Goal: Task Accomplishment & Management: Complete application form

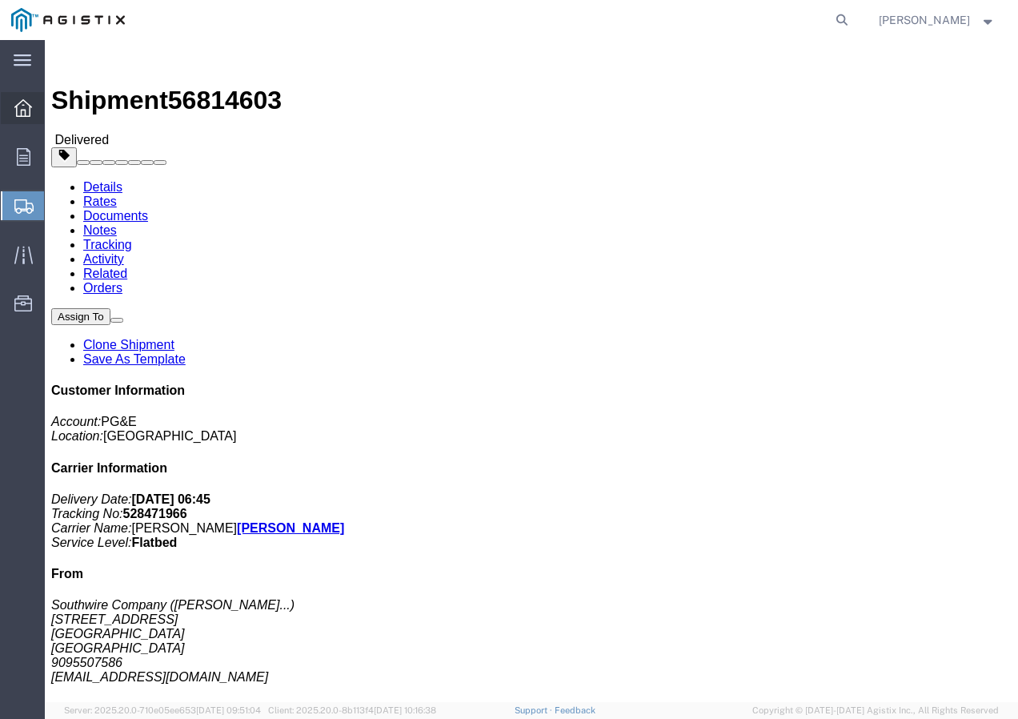
click at [21, 111] on icon at bounding box center [23, 108] width 18 height 18
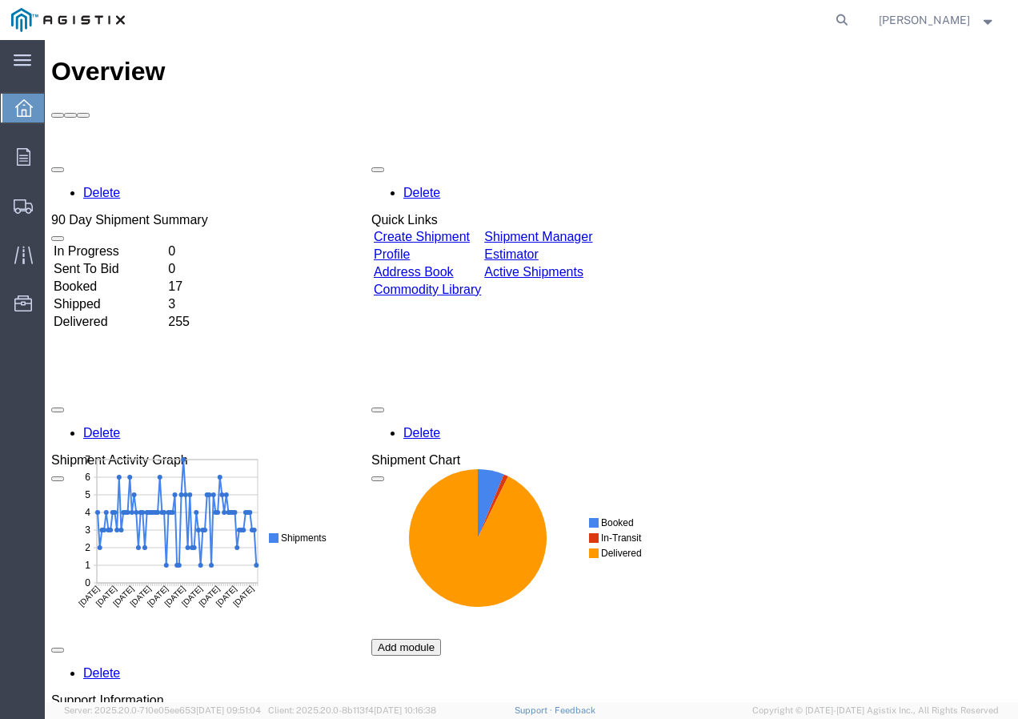
click at [470, 230] on link "Create Shipment" at bounding box center [422, 237] width 96 height 14
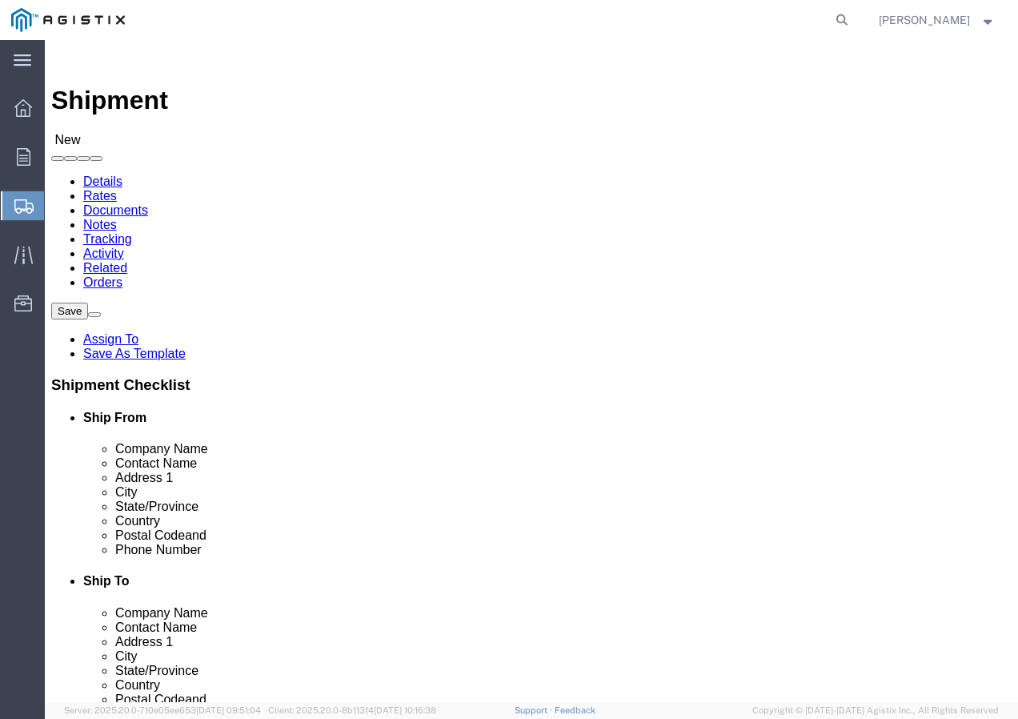
select select
click select "Select PG&E Southwire Company"
select select "9596"
click select "Select PG&E Southwire Company"
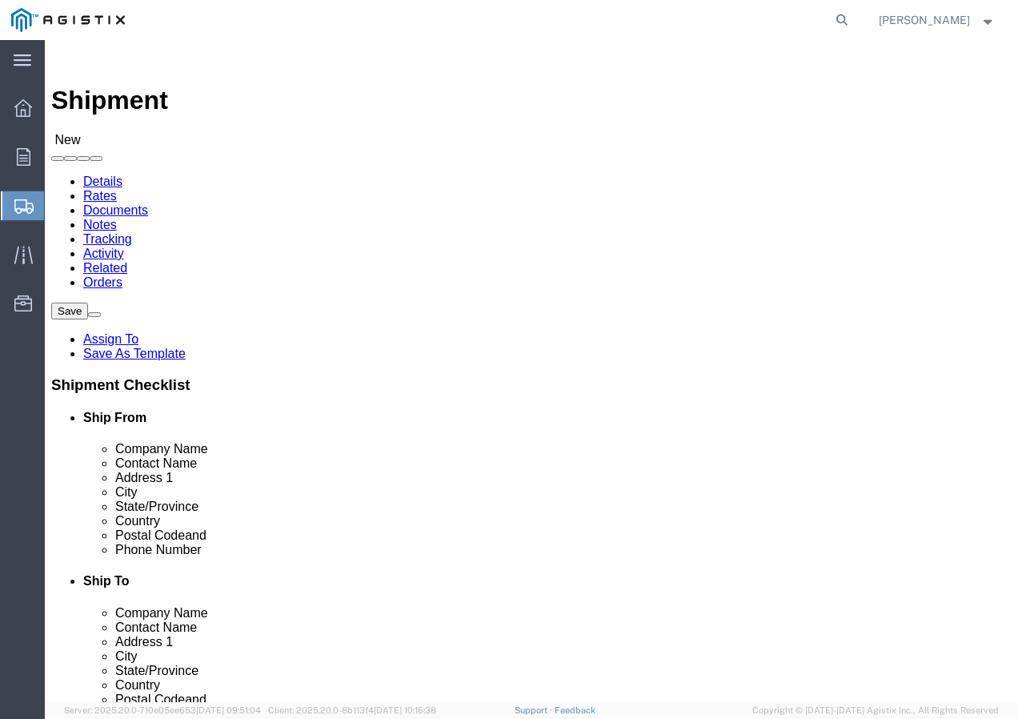
select select "PURCHORD"
select select
select select "MYPROFILE"
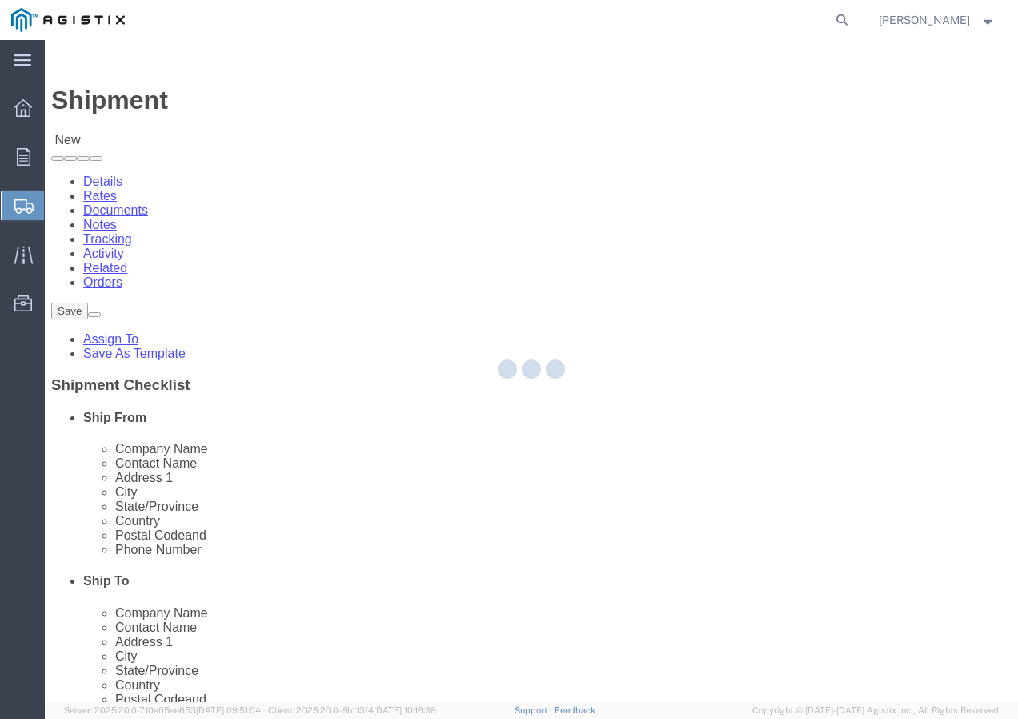
type input "Southwire Company"
type input "[PERSON_NAME]"
type input "[STREET_ADDRESS]"
type input "Fontana"
type input "92337"
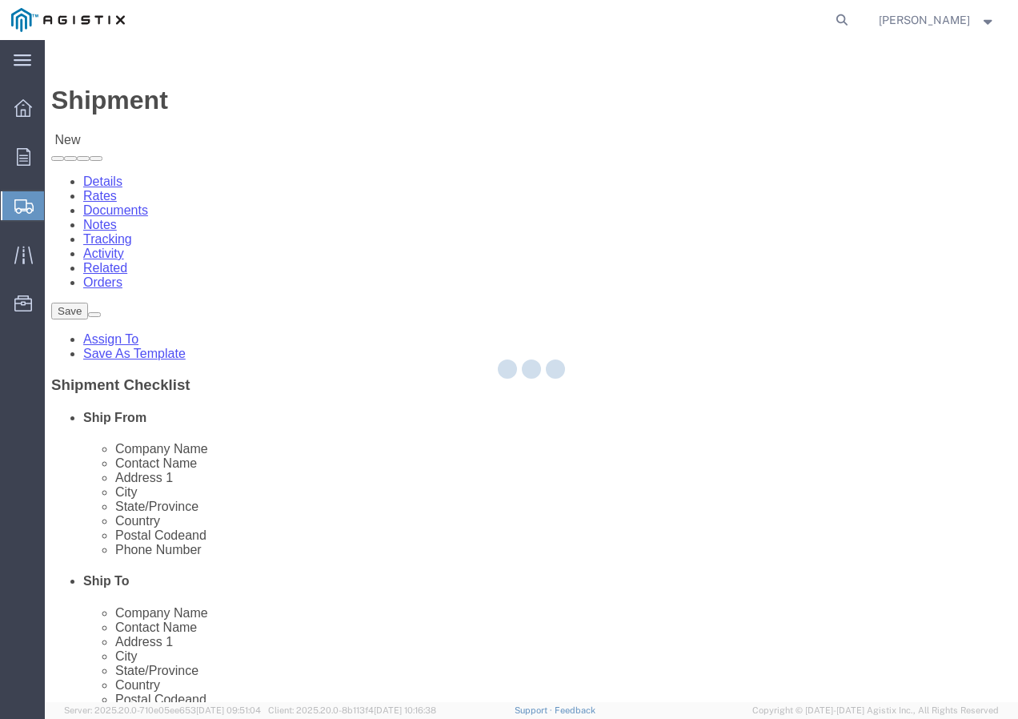
type input "9095507586"
type input "[EMAIL_ADDRESS][DOMAIN_NAME]"
checkbox input "true"
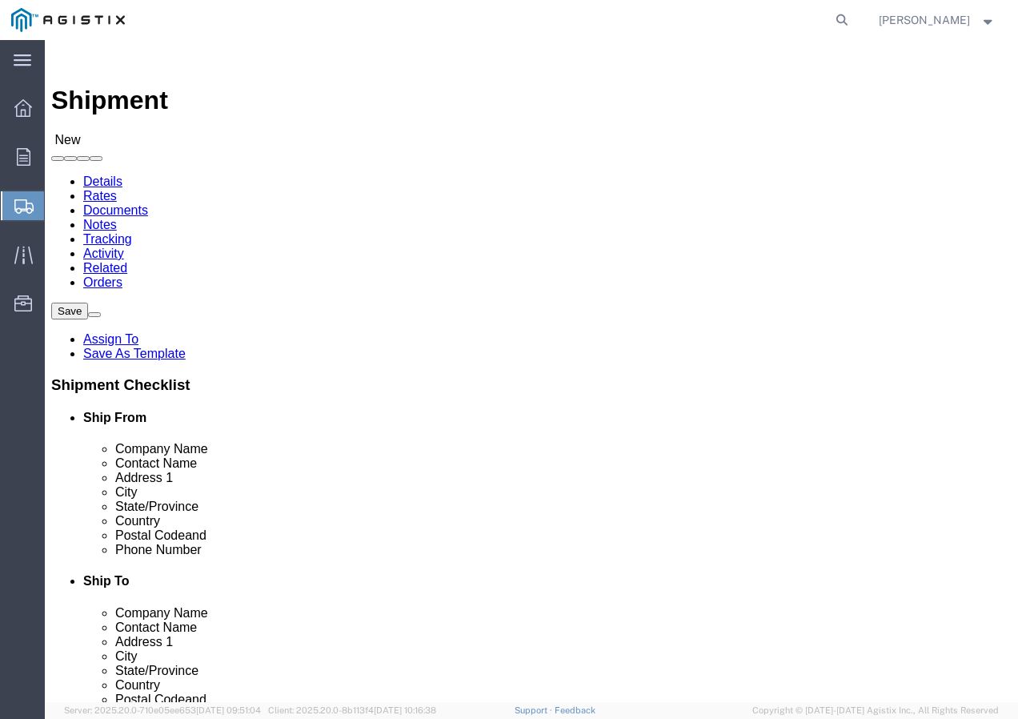
select select "CA"
click select "Select All Others [GEOGRAPHIC_DATA] [GEOGRAPHIC_DATA] [GEOGRAPHIC_DATA] [GEOGRA…"
select select "23082"
click select "Select All Others [GEOGRAPHIC_DATA] [GEOGRAPHIC_DATA] [GEOGRAPHIC_DATA] [GEOGRA…"
click span
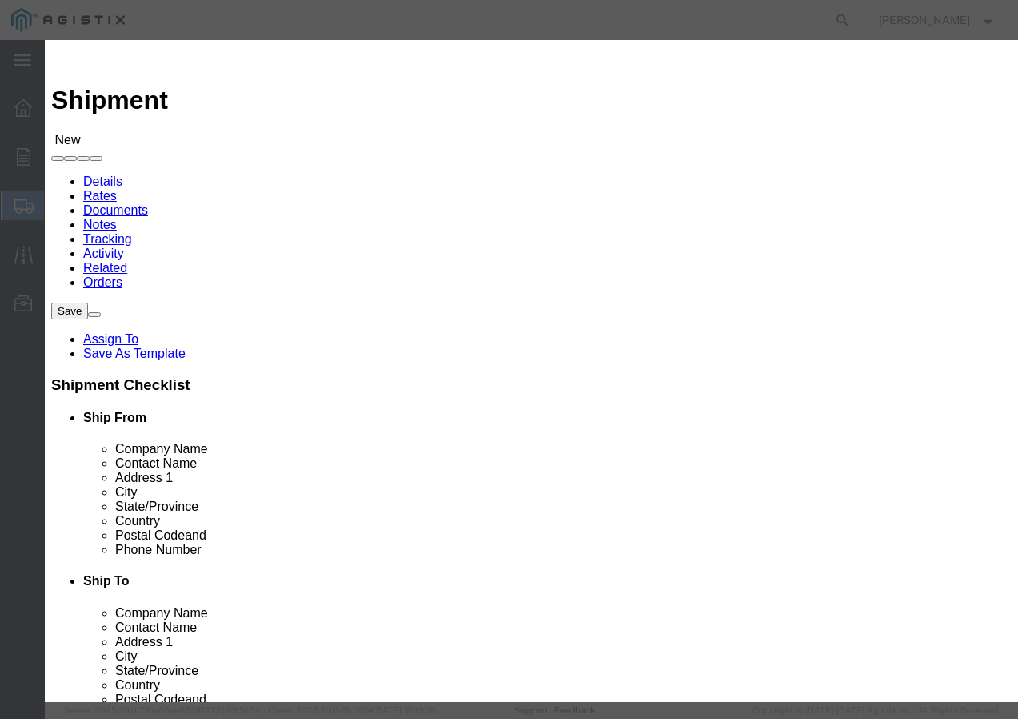
click select "Search by Address Book Name City Company Name Contact Name Country CustomerAlia…"
select select "city"
click select "Search by Address Book Name City Company Name Contact Name Country CustomerAlia…"
click input "text"
type input "stockton"
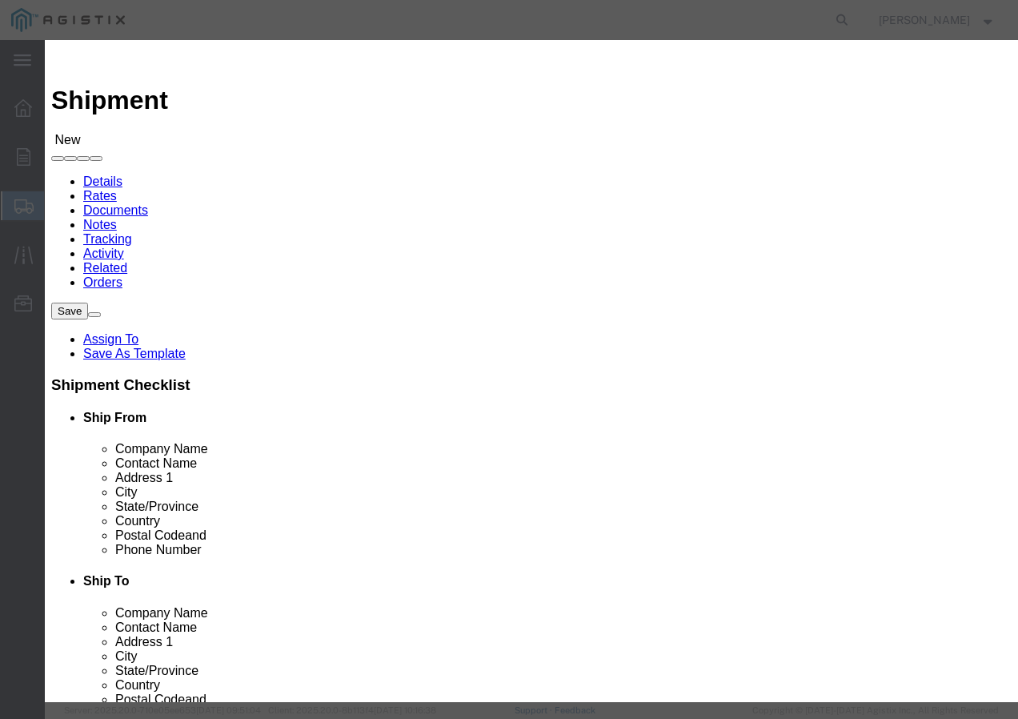
click icon "button"
click button "Select"
select select
type input "PG&E"
type input "Shipping Receiving"
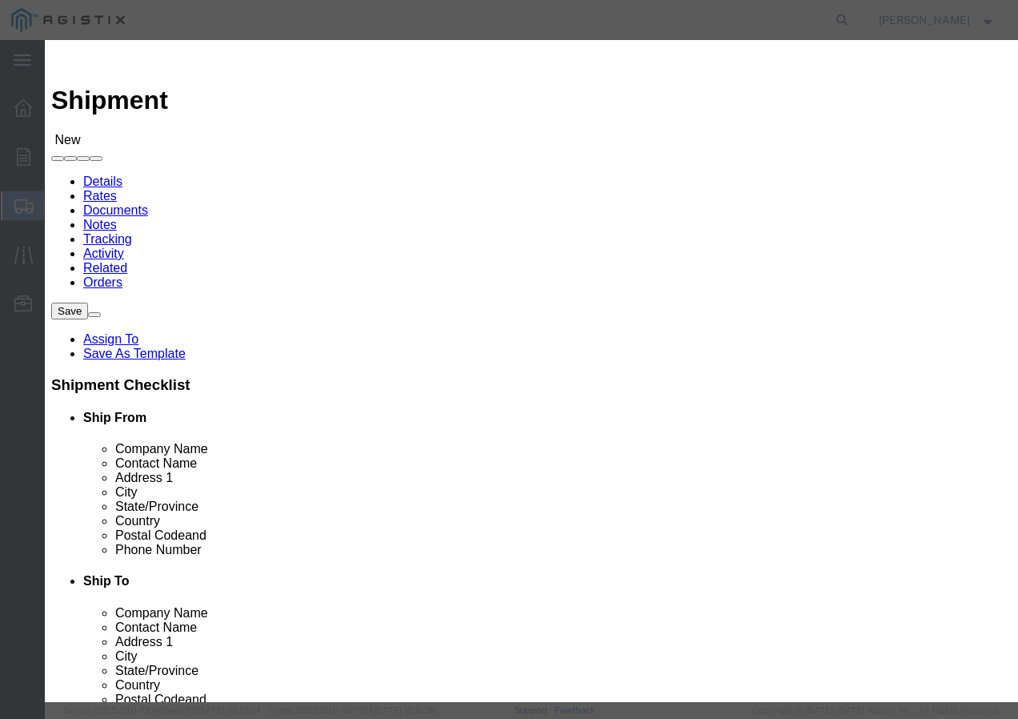
type input "[STREET_ADDRESS][PERSON_NAME]"
type input "Stockton"
type input "95204"
select select "CA"
click button "Close"
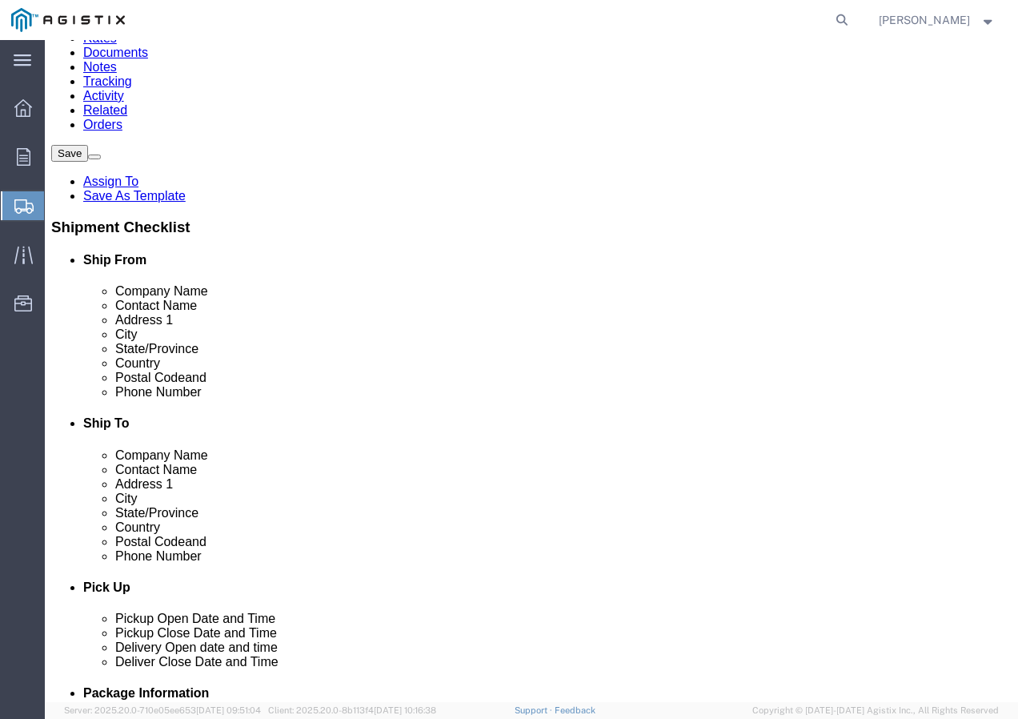
scroll to position [160, 0]
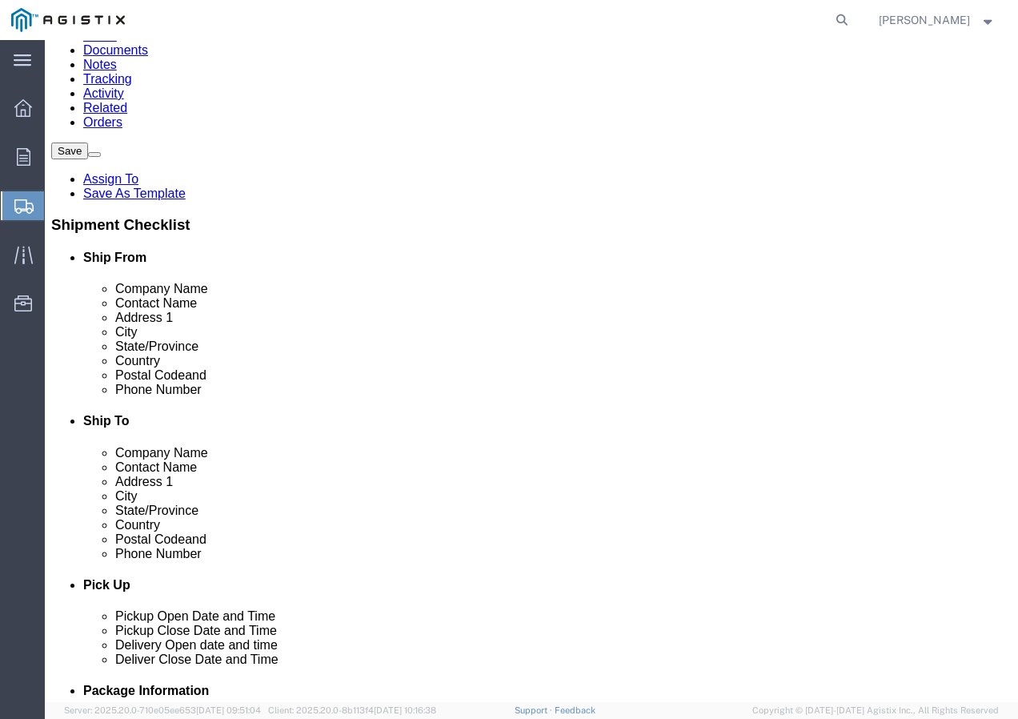
click input "text"
paste input "[PHONE_NUMBER]"
type input "[PHONE_NUMBER]"
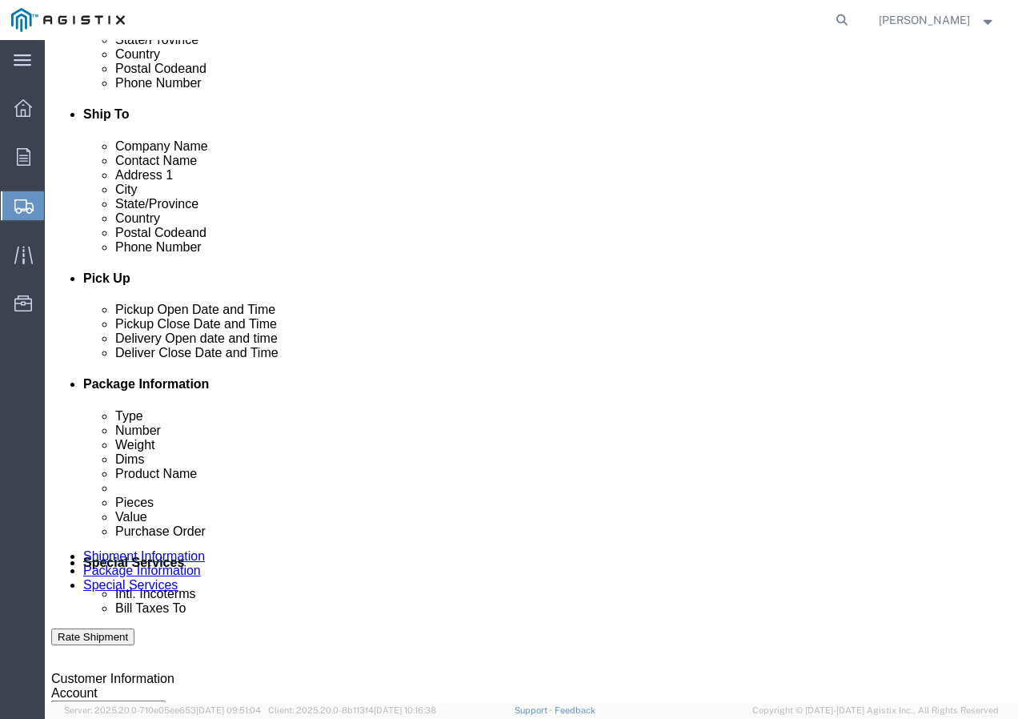
scroll to position [480, 0]
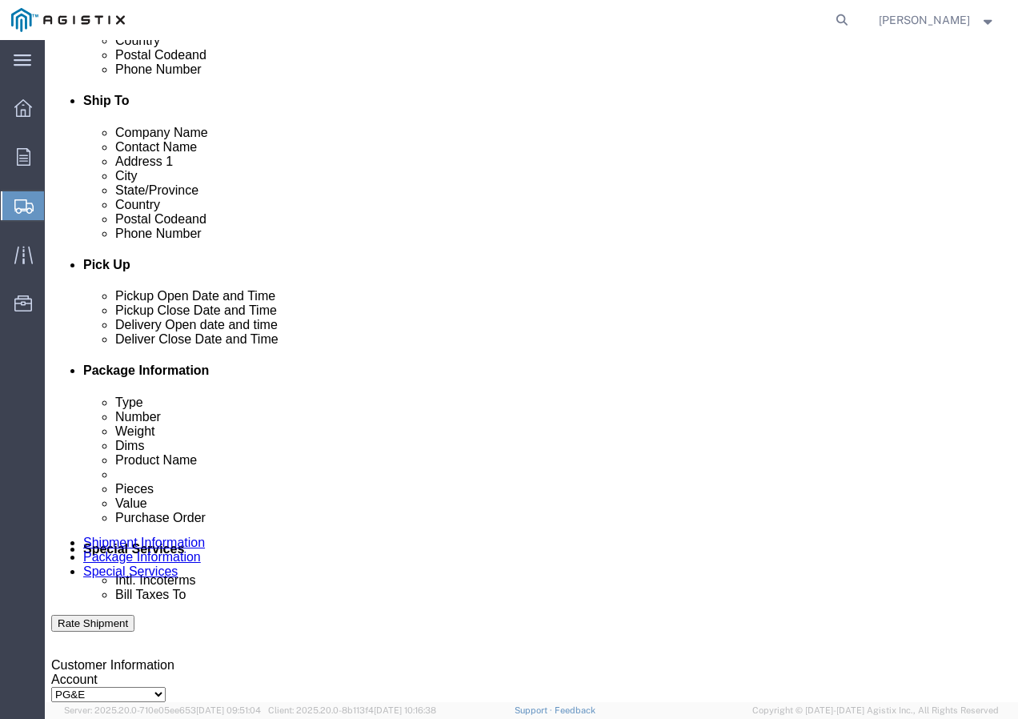
click div "[DATE] 2:00 PM"
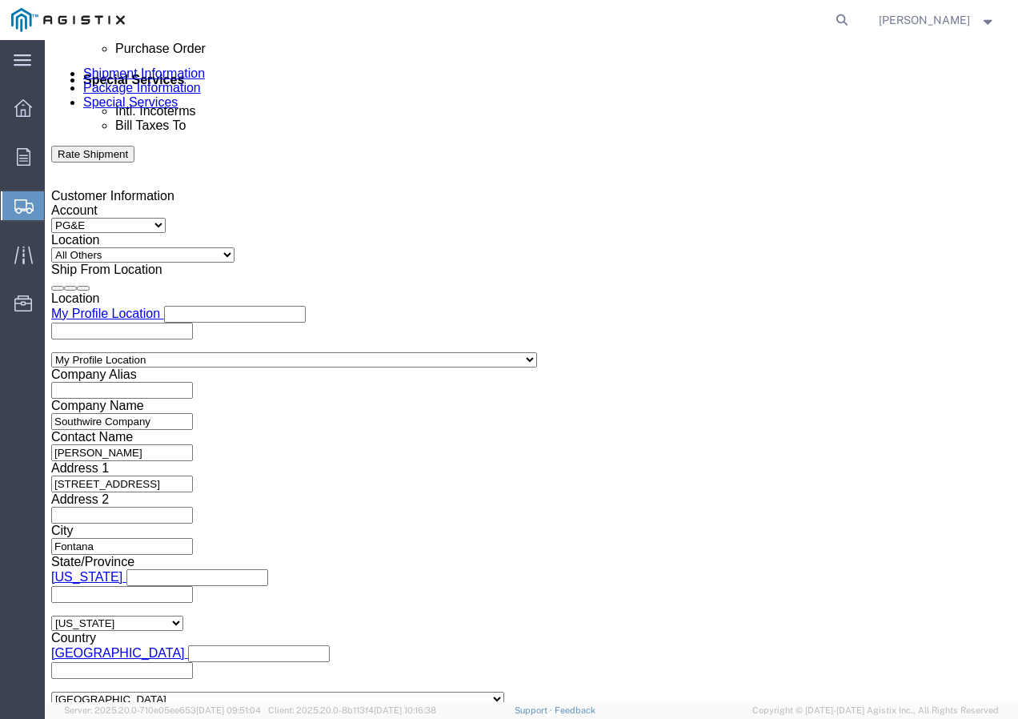
click button "Apply"
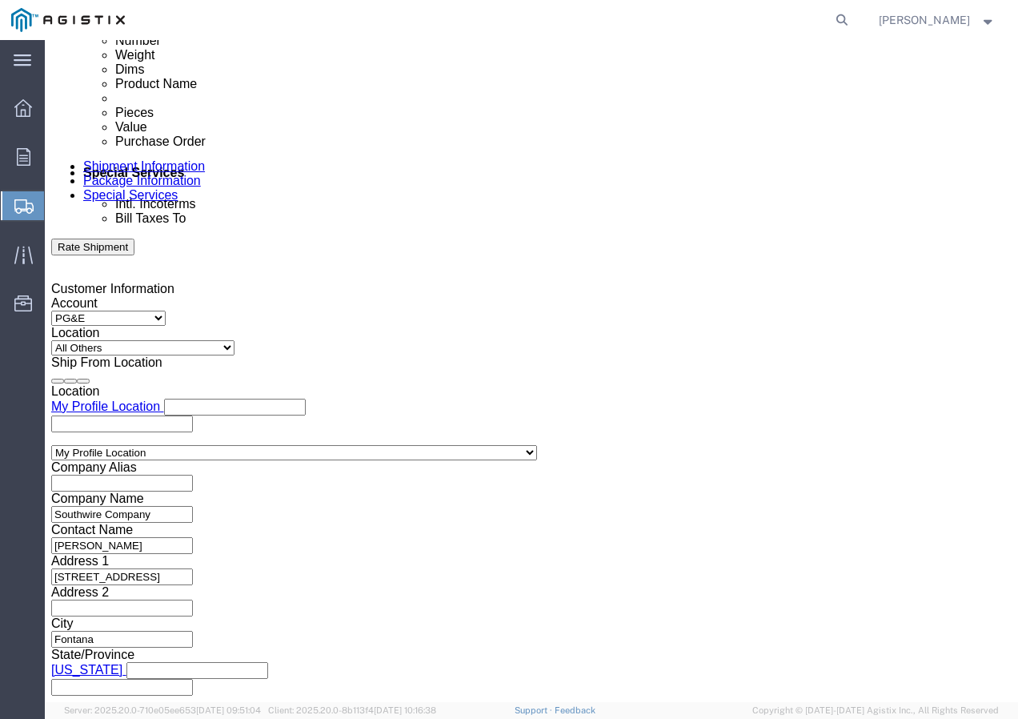
scroll to position [745, 0]
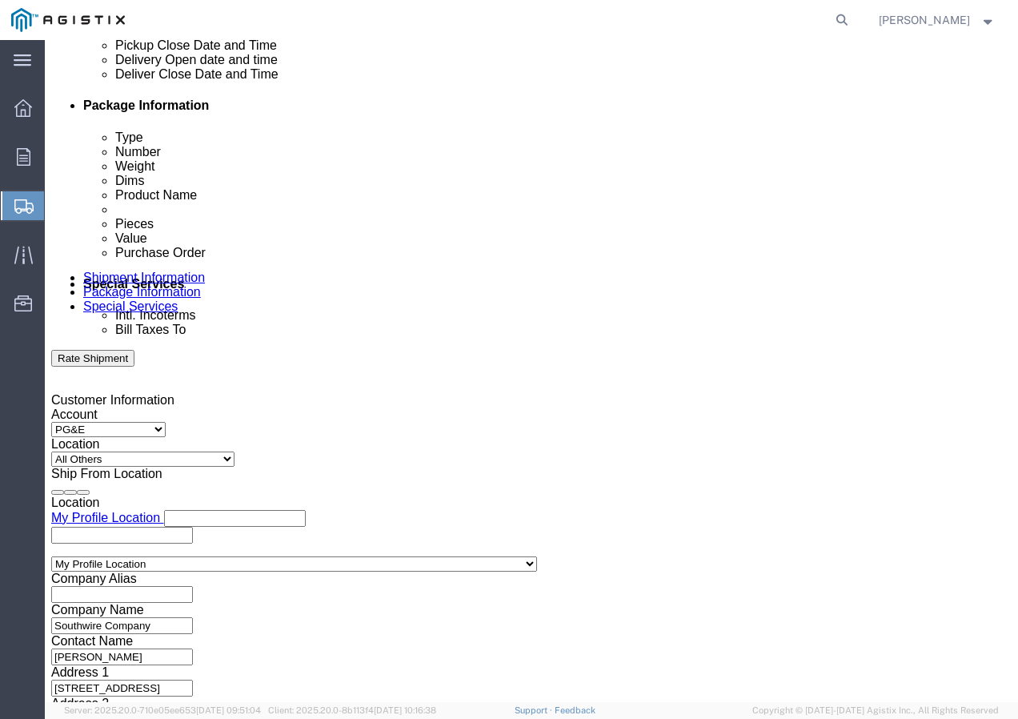
click div
click button "Apply"
click div
click button "Apply"
click input "text"
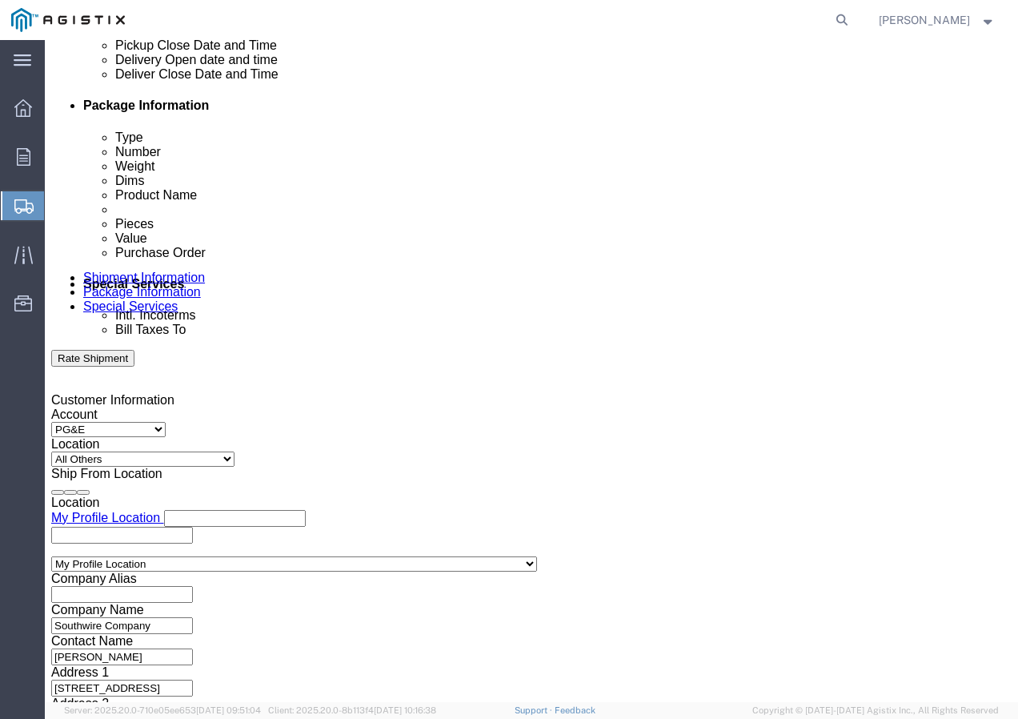
paste input "3501419240"
type input "3501419240"
click select "Select Account Type Activity ID Airline Appointment Number ASN Batch Request # …"
select select "SHIPMENTIDNUM"
click select "Select Account Type Activity ID Airline Appointment Number ASN Batch Request # …"
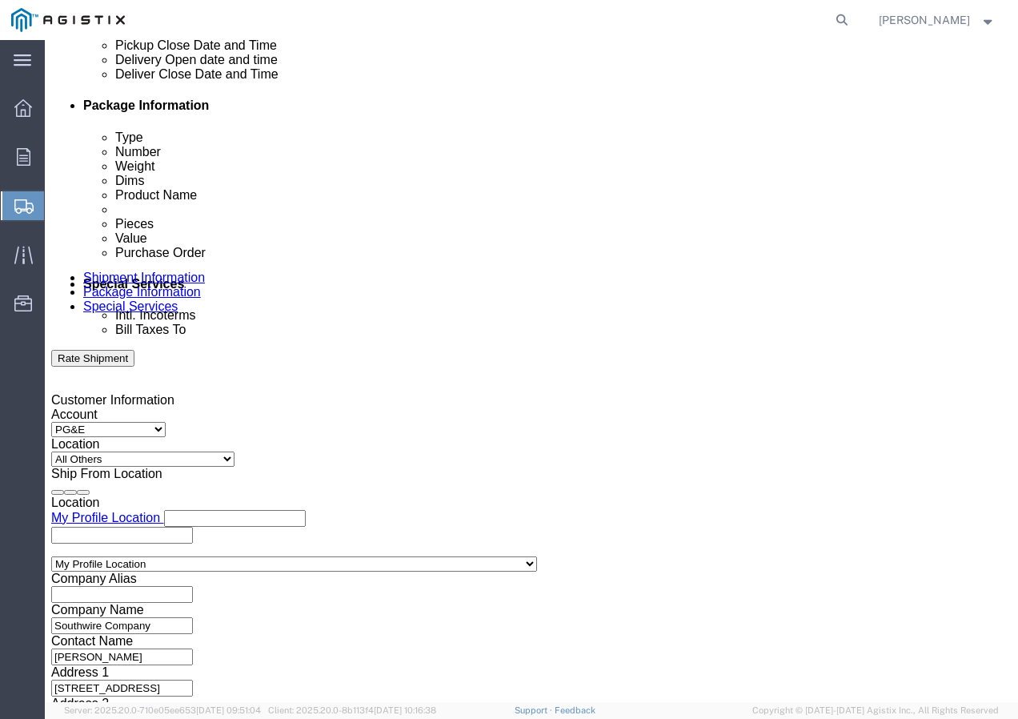
click input "text"
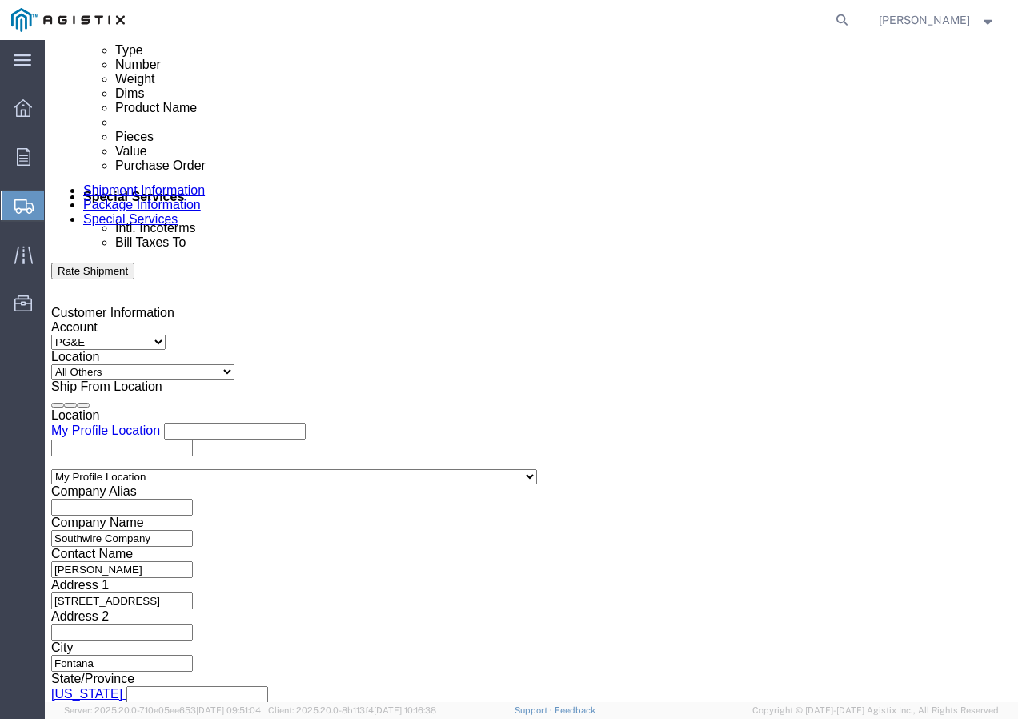
scroll to position [985, 0]
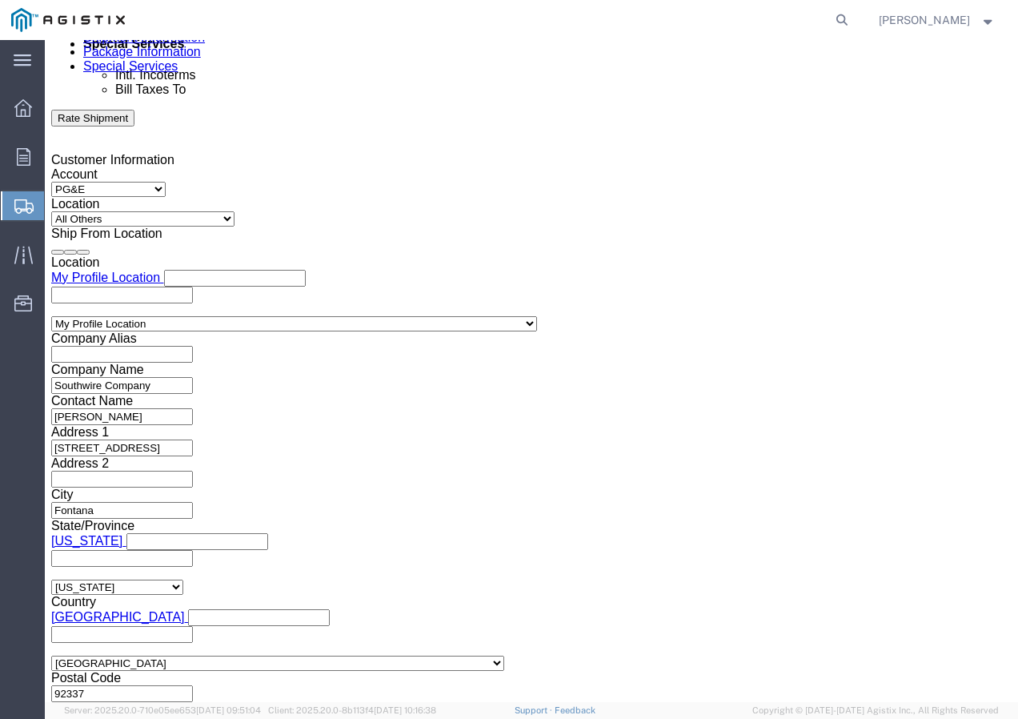
type input "7530429"
click select "Select Air Less than Truckload Multi-Leg Ocean Freight Rail Small Parcel Truckl…"
select select "LTL"
click select "Select Air Less than Truckload Multi-Leg Ocean Freight Rail Small Parcel Truckl…"
click select "Select Straight Truck"
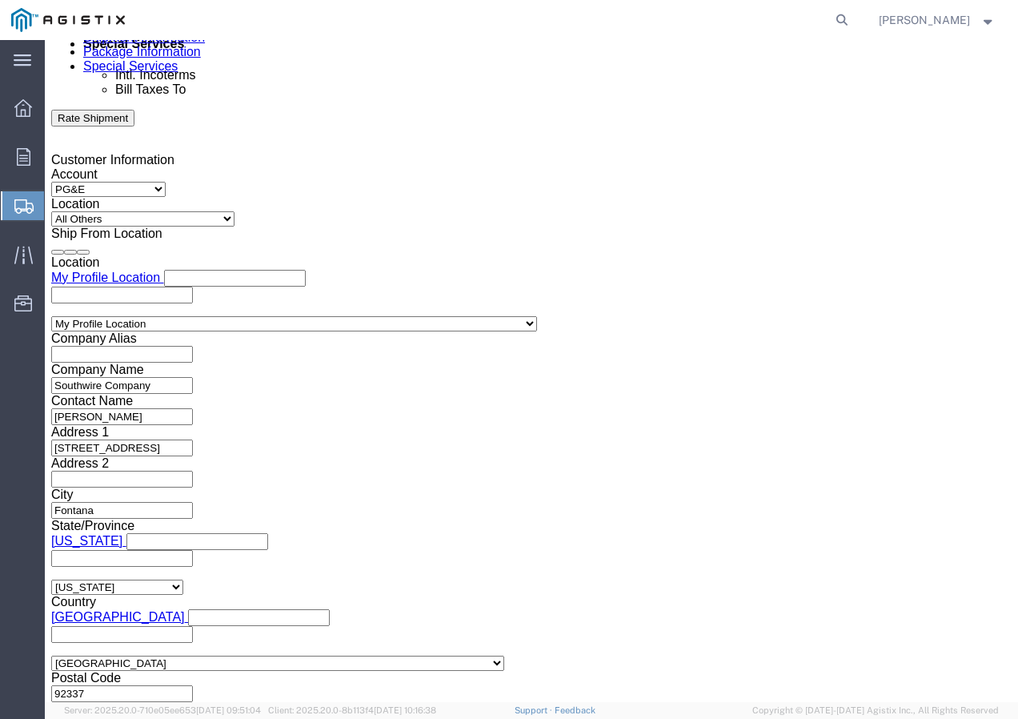
select select "STTR"
click select "Select Straight Truck"
click button "Continue"
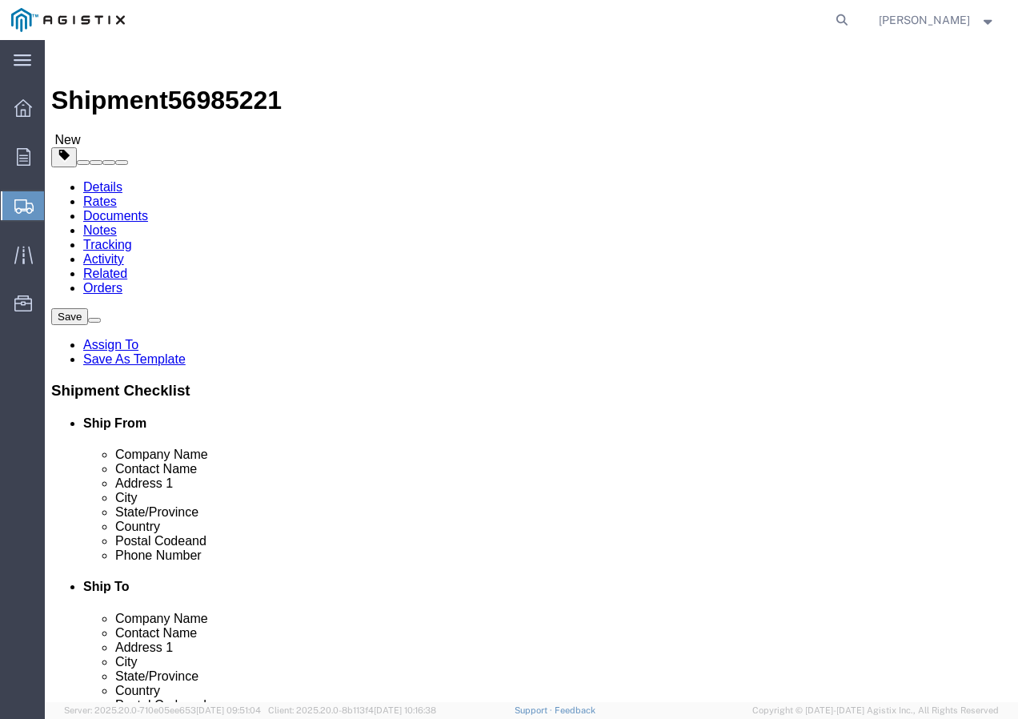
click select "Select Bulk Bundle(s) Cardboard Box(es) Carton(s) Crate(s) Drum(s) (Fiberboard)…"
select select "YRPK"
click select "Select Bulk Bundle(s) Cardboard Box(es) Carton(s) Crate(s) Drum(s) (Fiberboard)…"
click input "text"
type input "50"
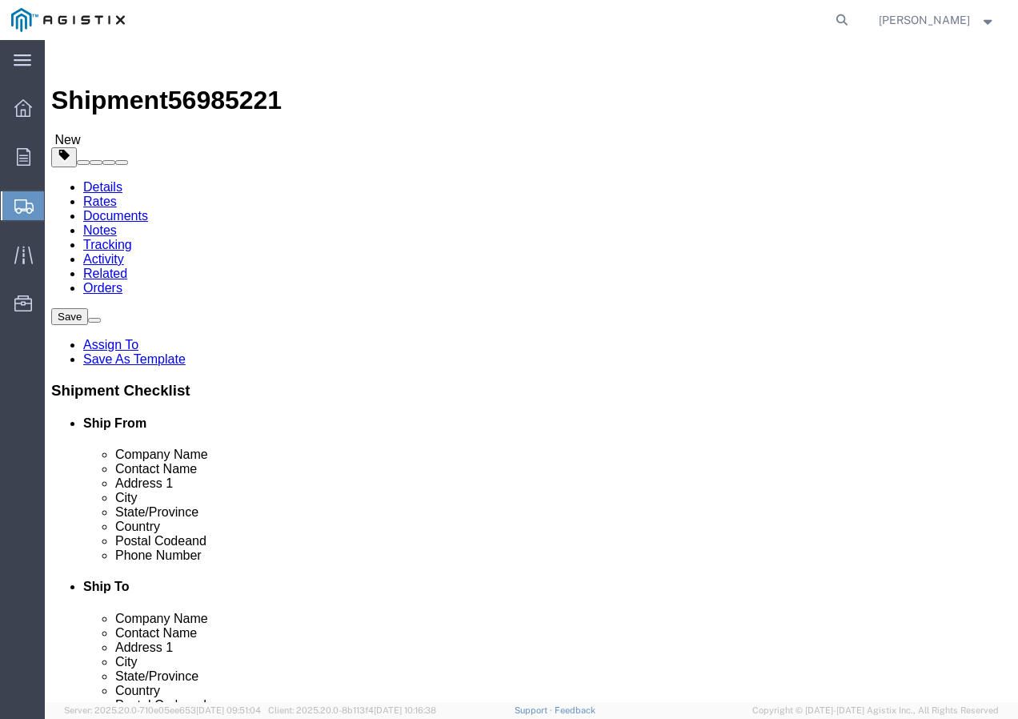
type input "50"
drag, startPoint x: 198, startPoint y: 402, endPoint x: 84, endPoint y: 401, distance: 113.7
click div "Weight 0.00 Select kgs lbs Ship. t°"
type input "387"
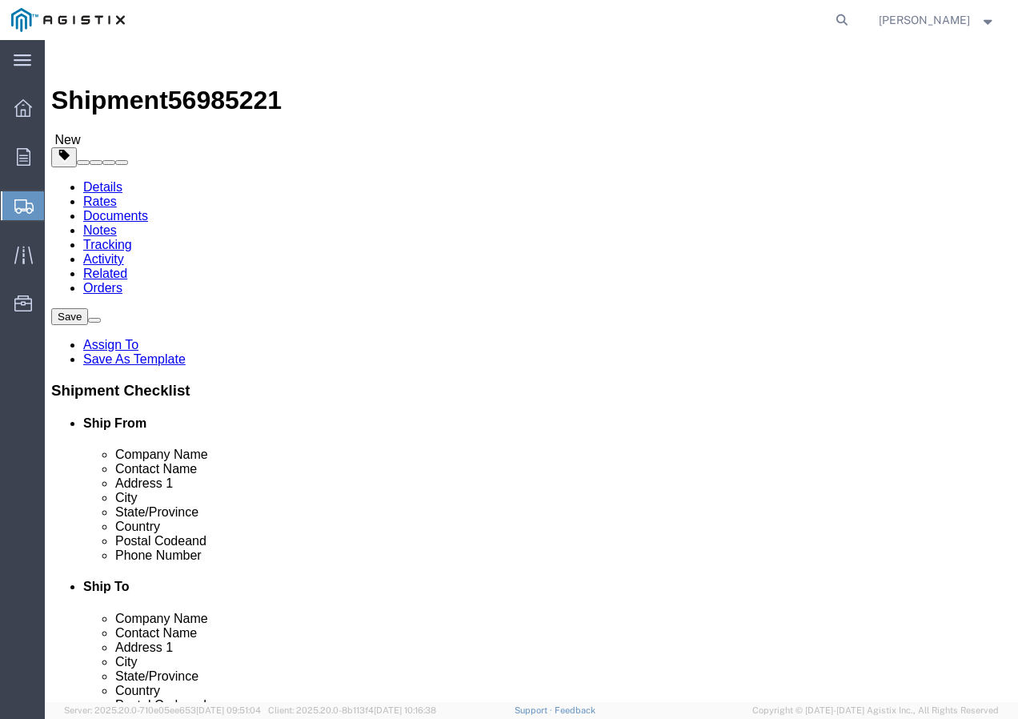
click link "Add Content"
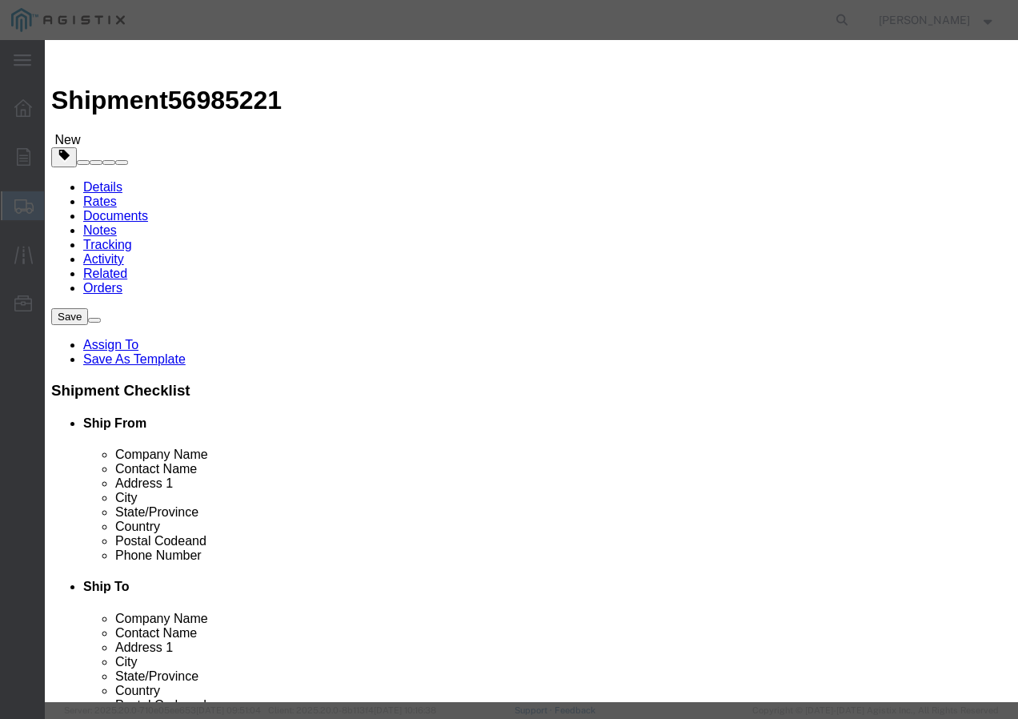
click input "text"
paste input "XHHW/RW90 4/0 Str Cu SIM Bk 500R"
type input "XHHW/RW90 4/0 Str Cu SIM Bk 500R"
click input "0"
type input "1"
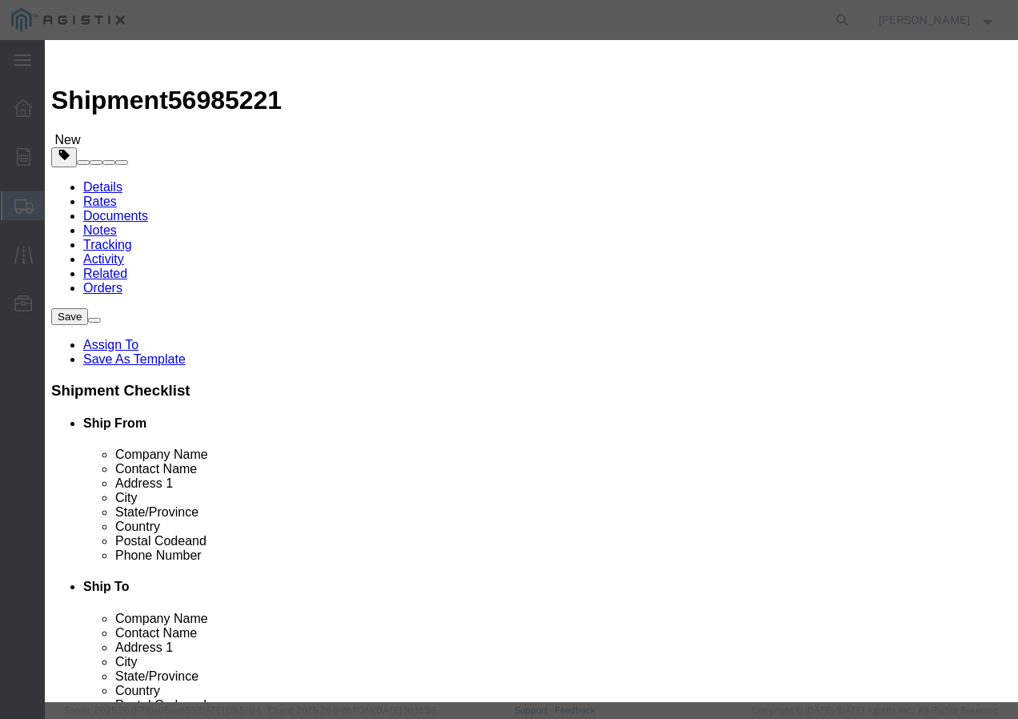
click input "text"
type input "1"
click select "Select 50 55 60 65 70 85 92.5 100 125 175 250 300 400"
select select "100"
click select "Select 50 55 60 65 70 85 92.5 100 125 175 250 300 400"
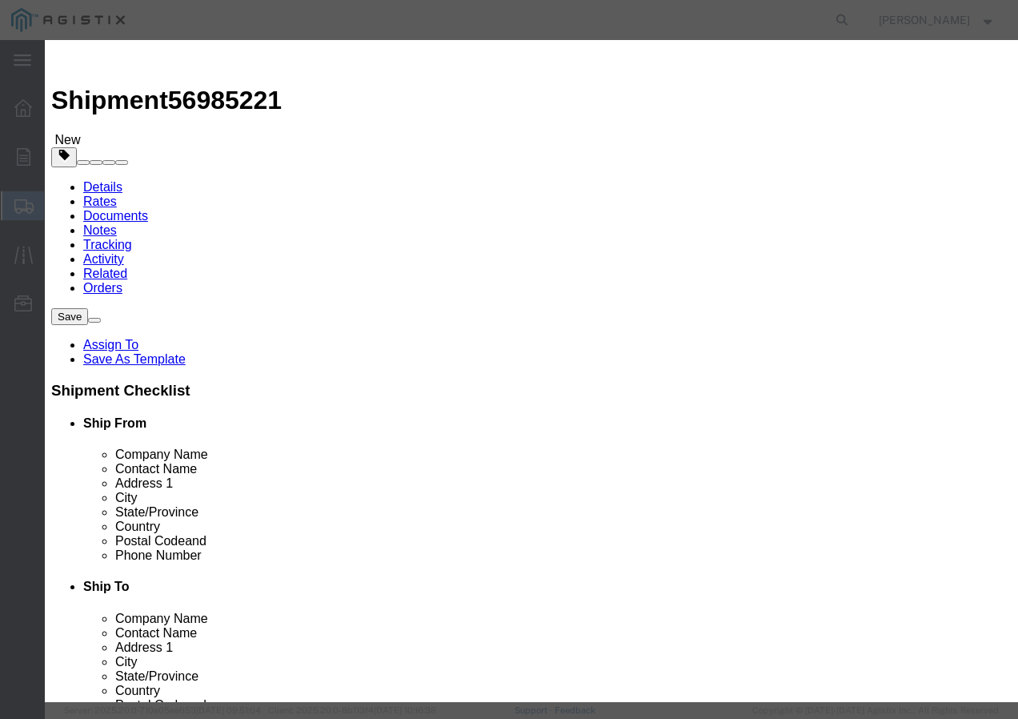
click button "Save & Close"
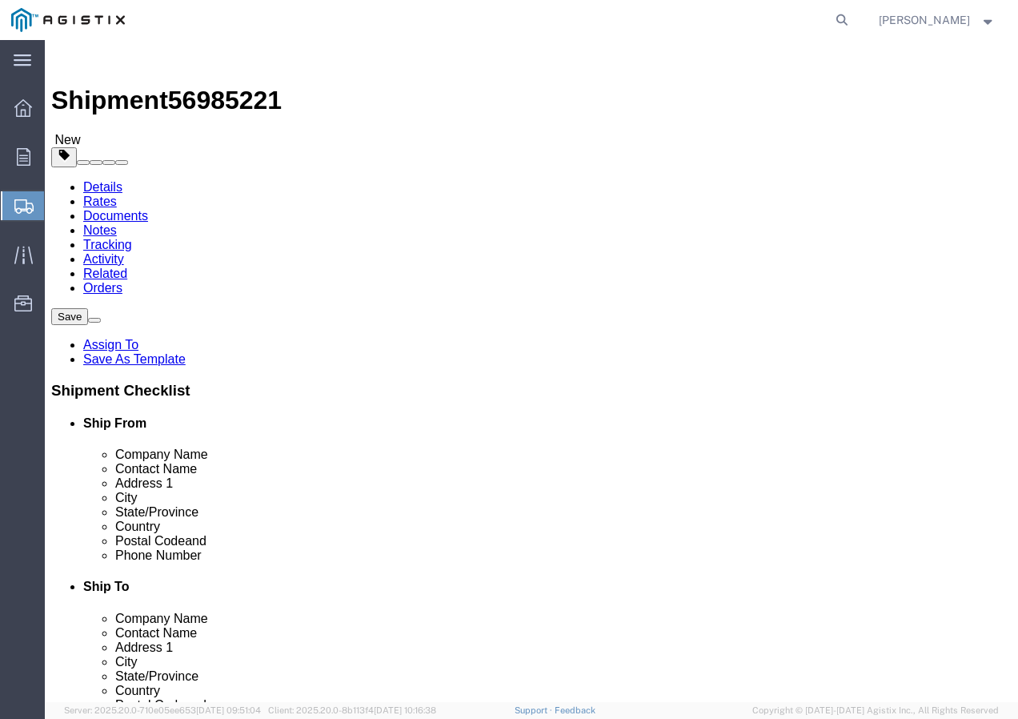
click button "Rate Shipment"
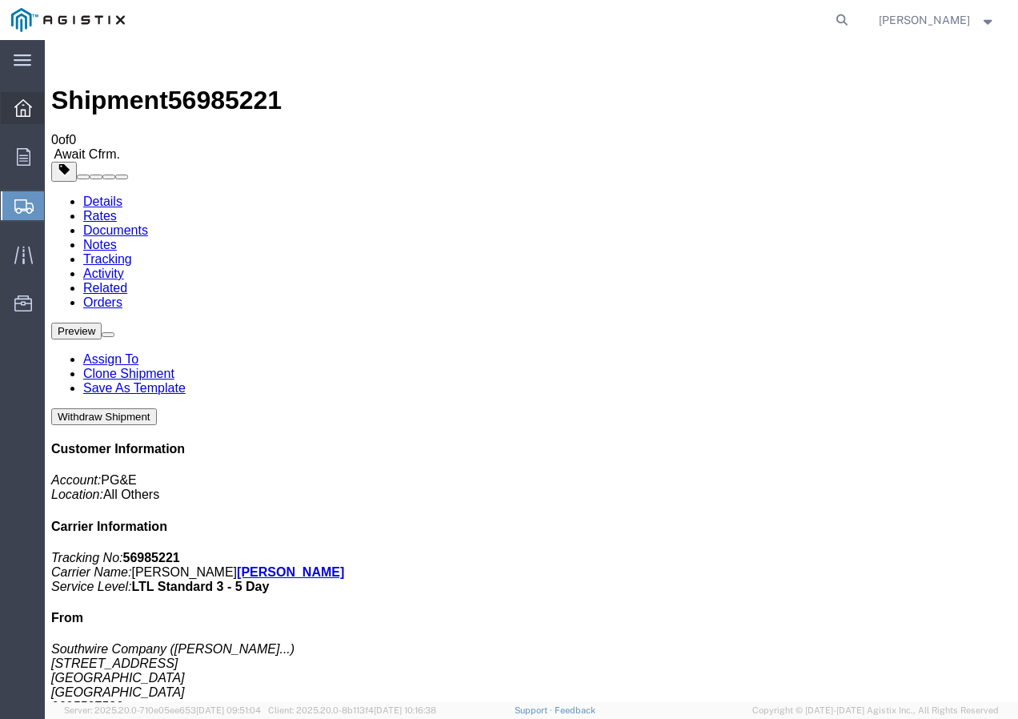
click at [26, 102] on icon at bounding box center [23, 108] width 18 height 18
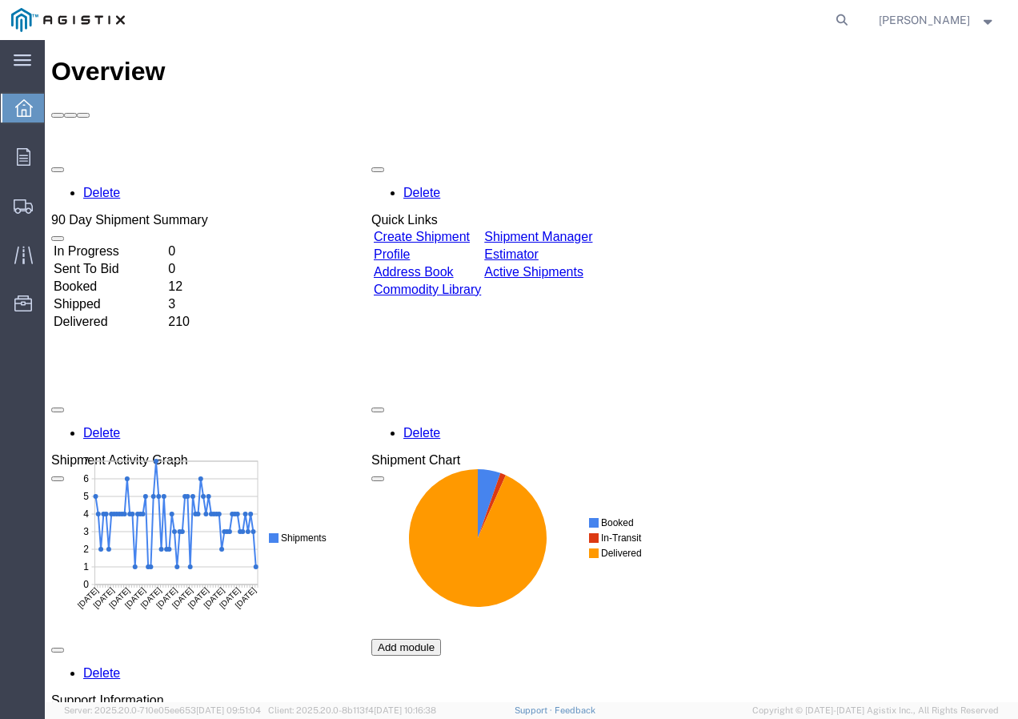
click at [440, 230] on link "Create Shipment" at bounding box center [422, 237] width 96 height 14
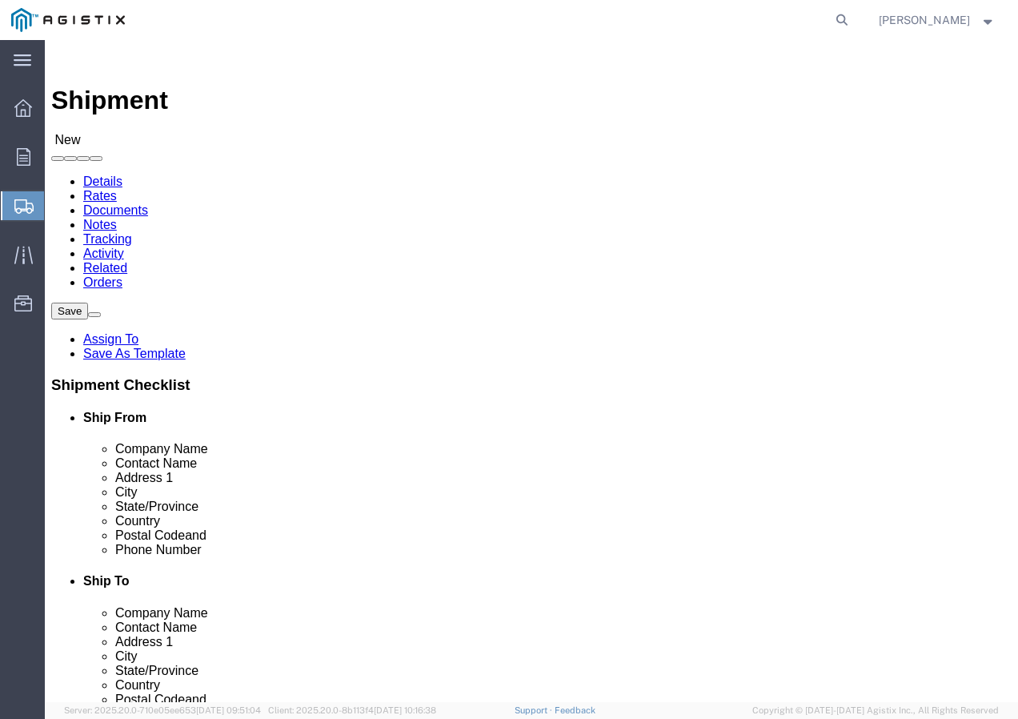
click select "Select PG&E Southwire Company"
select select "9596"
click select "Select PG&E Southwire Company"
select select "PURCHORD"
select select
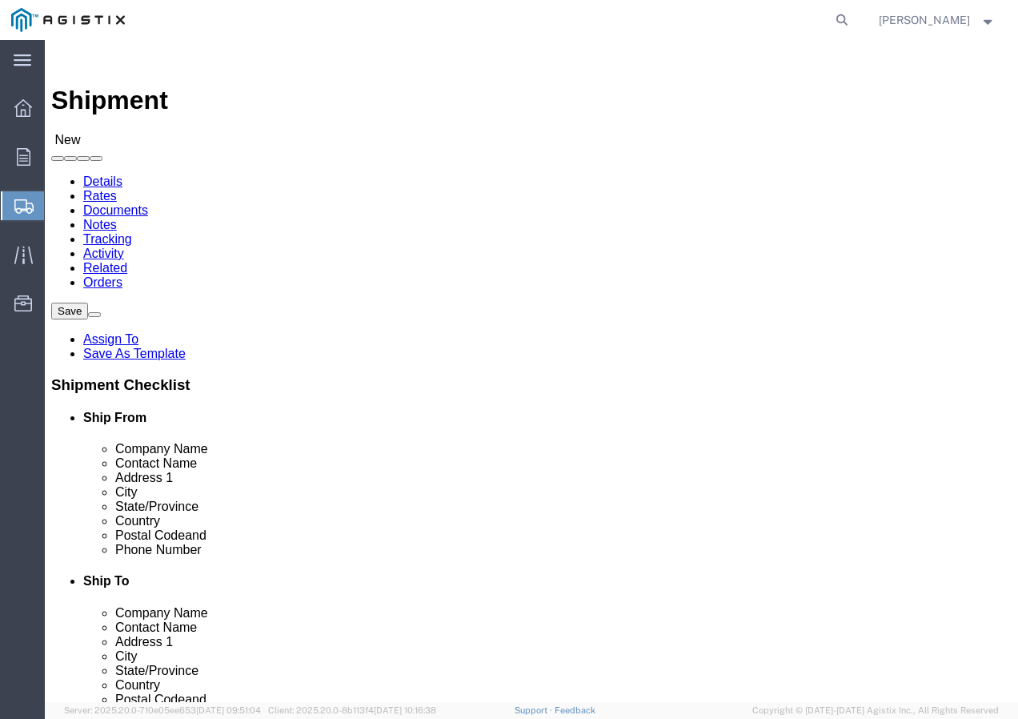
select select
select select "MYPROFILE"
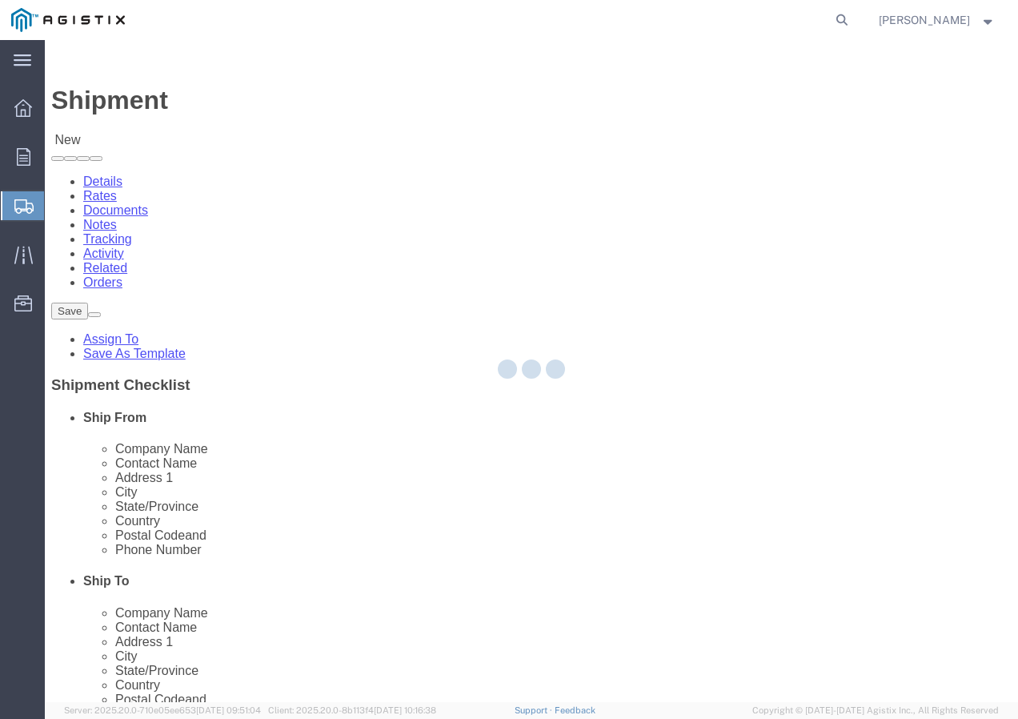
type input "Southwire Company"
type input "[PERSON_NAME]"
type input "[STREET_ADDRESS]"
type input "Fontana"
type input "92337"
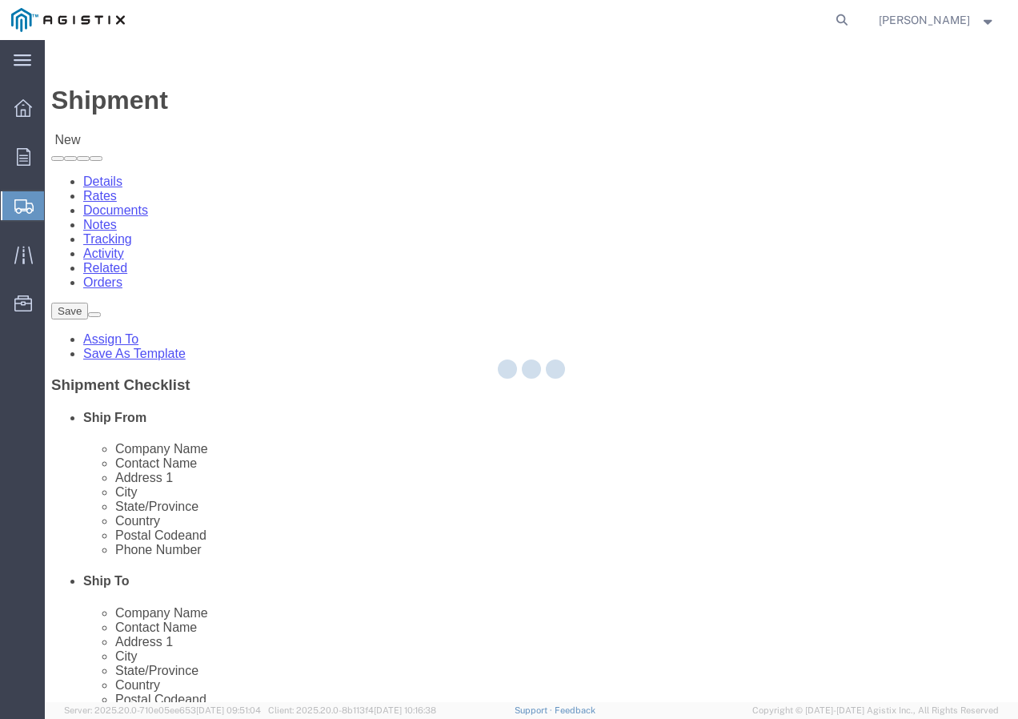
type input "9095507586"
type input "[EMAIL_ADDRESS][DOMAIN_NAME]"
checkbox input "true"
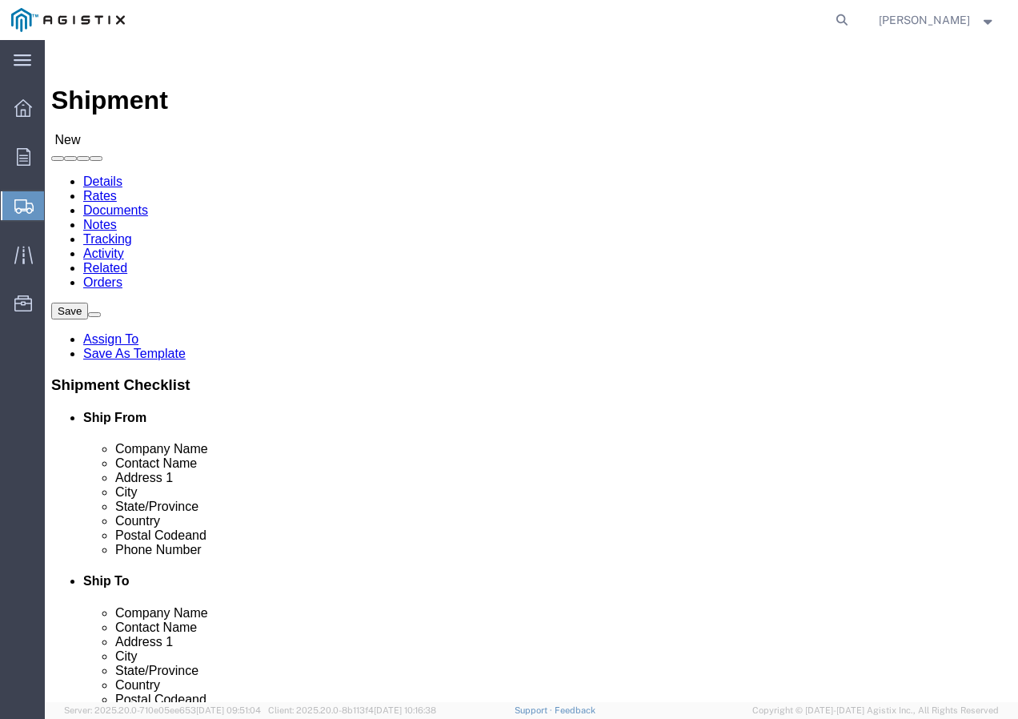
select select "CA"
click select "Select All Others [GEOGRAPHIC_DATA] [GEOGRAPHIC_DATA] [GEOGRAPHIC_DATA] [GEOGRA…"
select select "23082"
click select "Select All Others [GEOGRAPHIC_DATA] [GEOGRAPHIC_DATA] [GEOGRAPHIC_DATA] [GEOGRA…"
click span
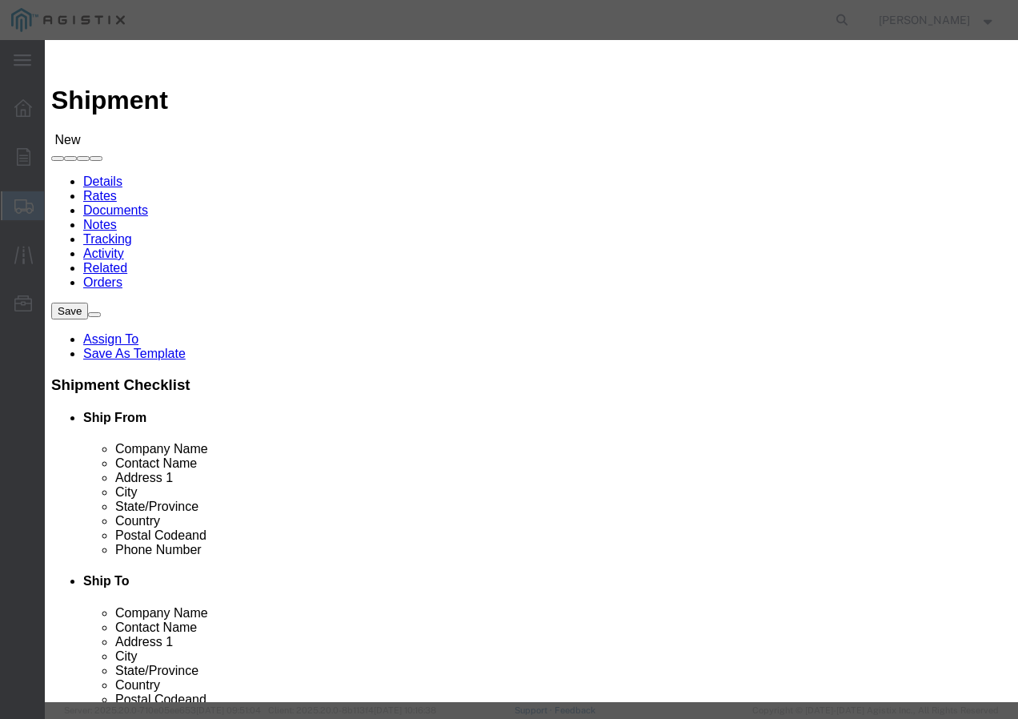
click select "Search by Address Book Name City Company Name Contact Name Country CustomerAlia…"
select select "city"
click select "Search by Address Book Name City Company Name Contact Name Country CustomerAlia…"
click input "text"
type input "stockton"
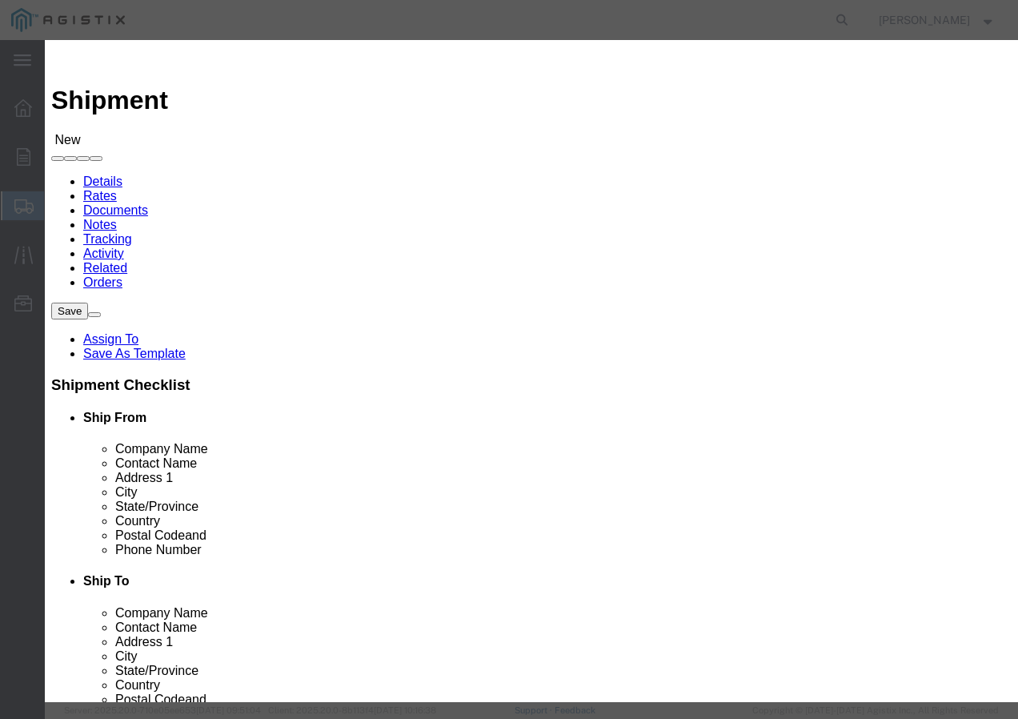
click icon "button"
click button "Select"
select select
type input "PG&E"
type input "Shipping Receiving"
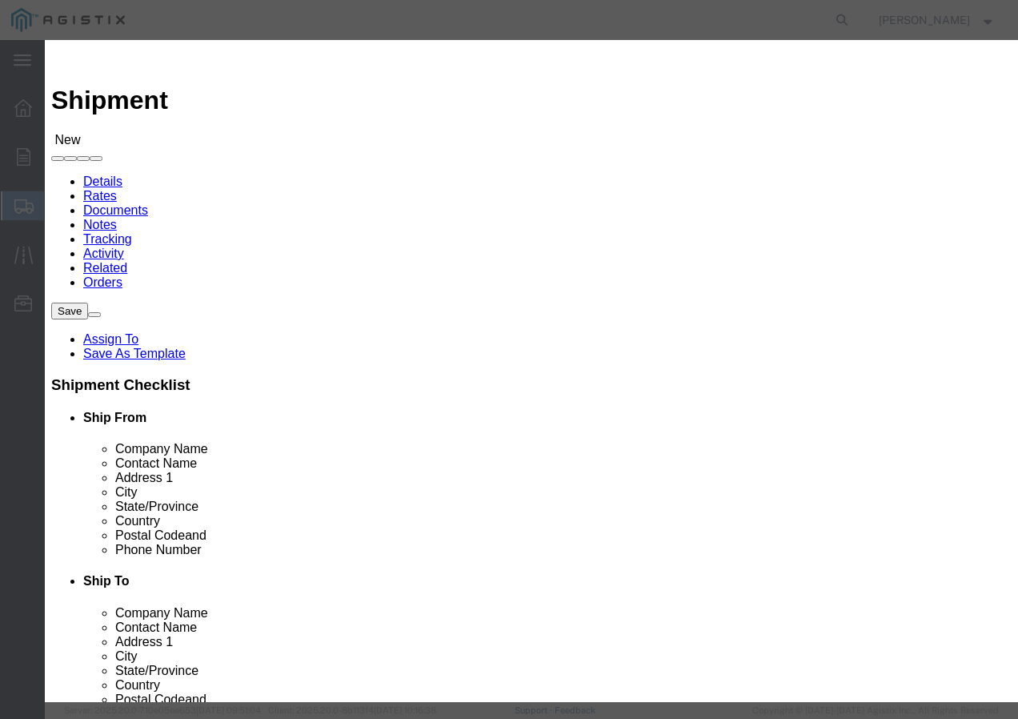
type input "[STREET_ADDRESS][PERSON_NAME]"
type input "Stockton"
type input "95204"
select select "CA"
click button "Close"
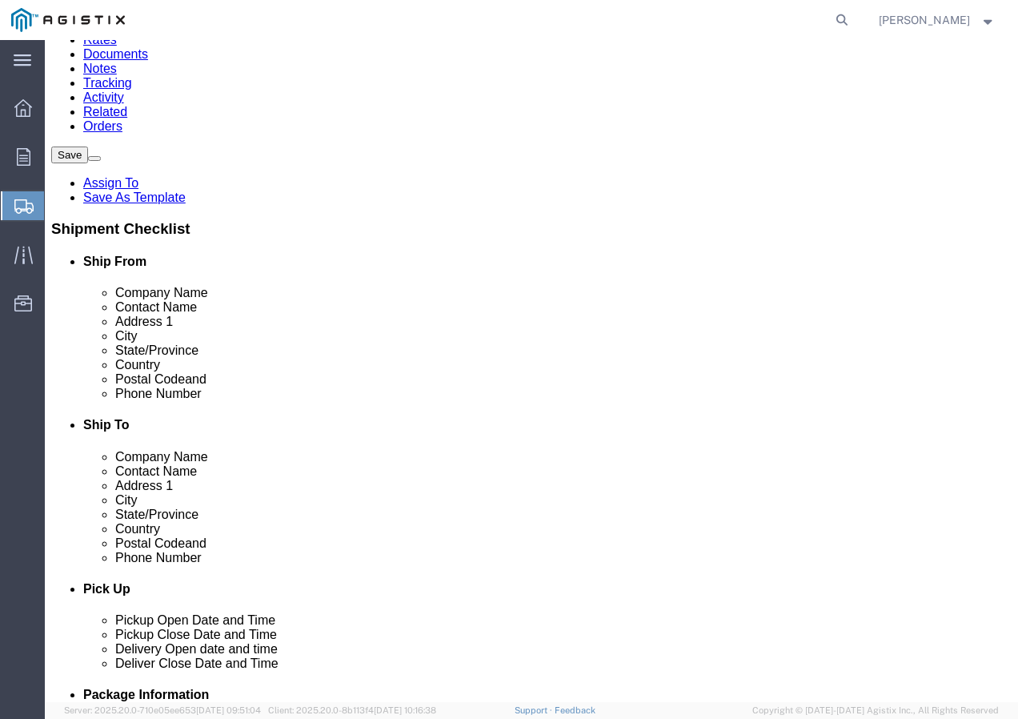
scroll to position [160, 0]
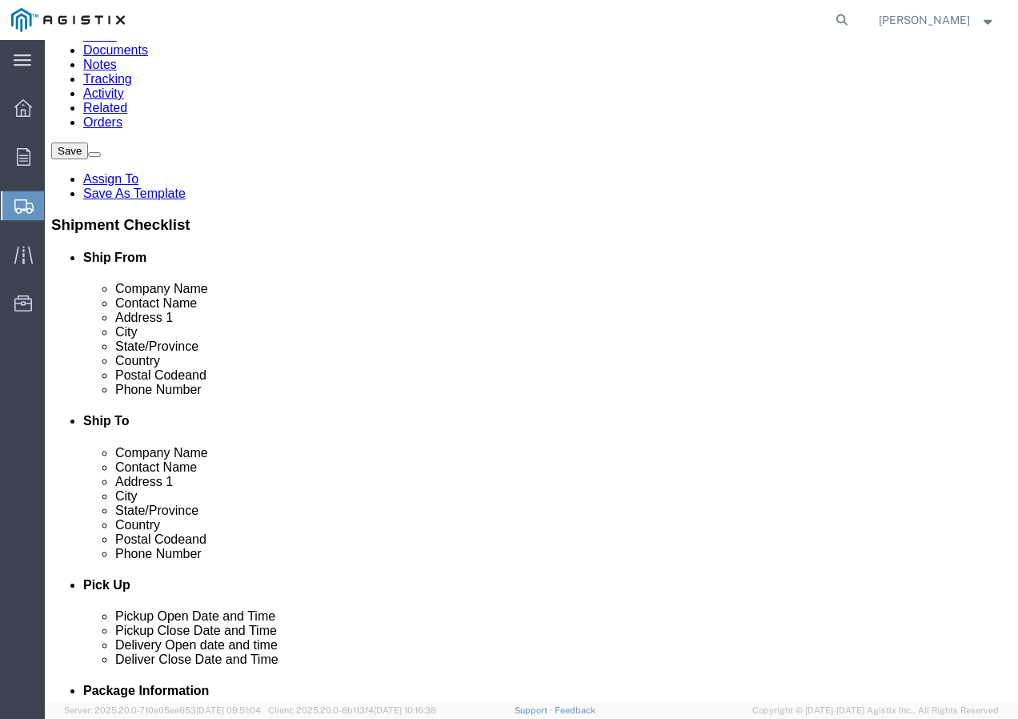
click input "text"
paste input "[PHONE_NUMBER]"
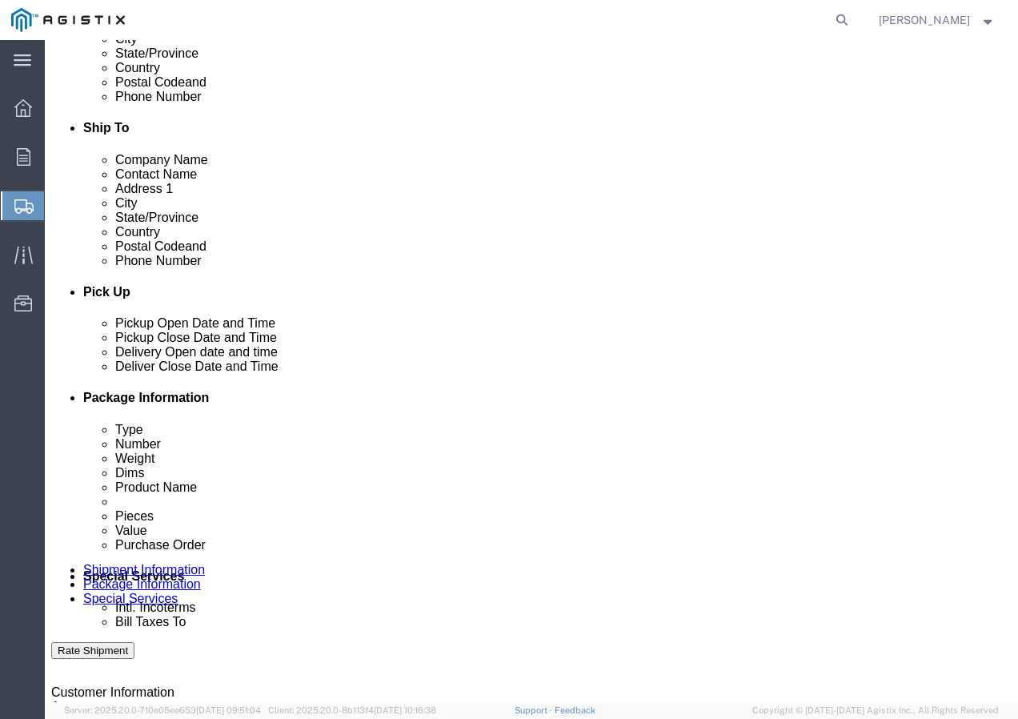
scroll to position [480, 0]
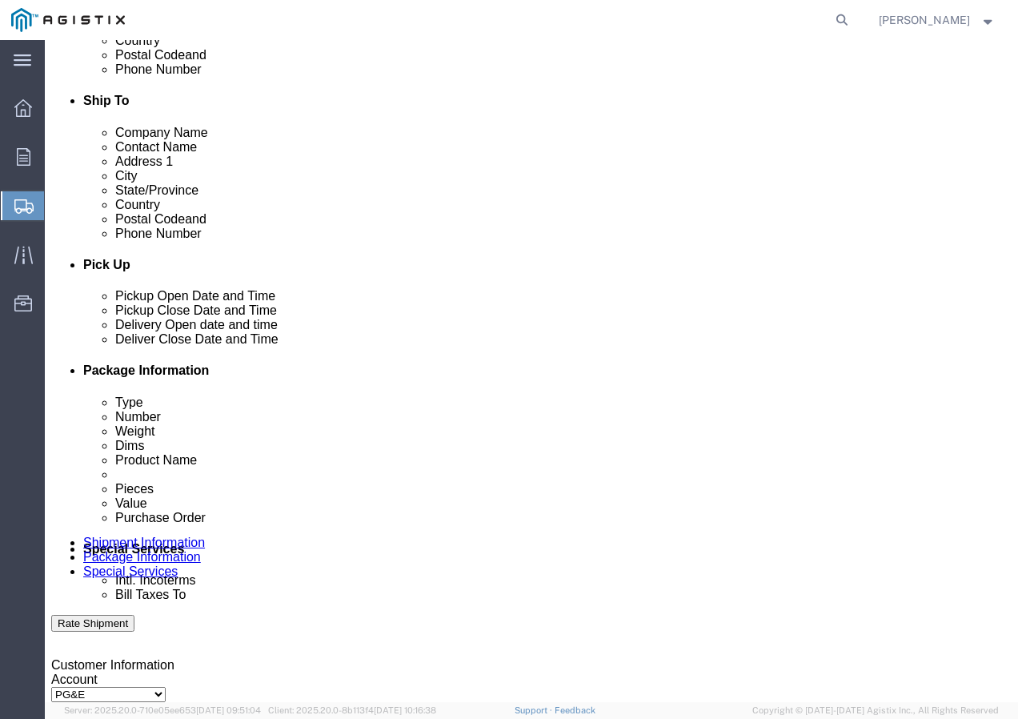
type input "[PHONE_NUMBER]"
click div "[DATE] 2:00 PM"
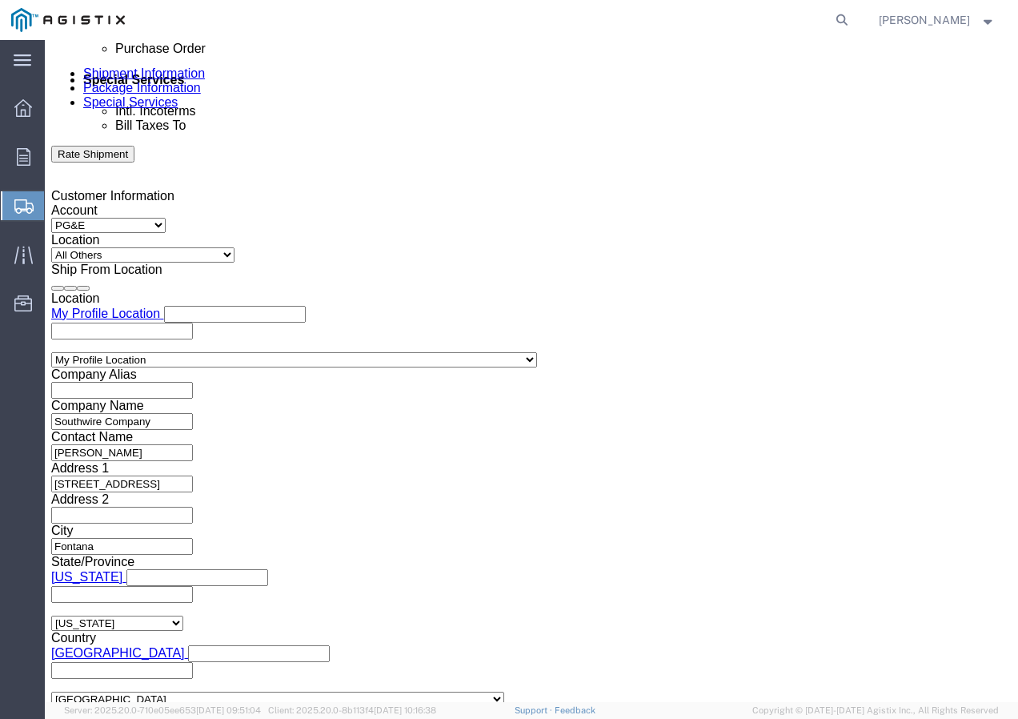
click button "Apply"
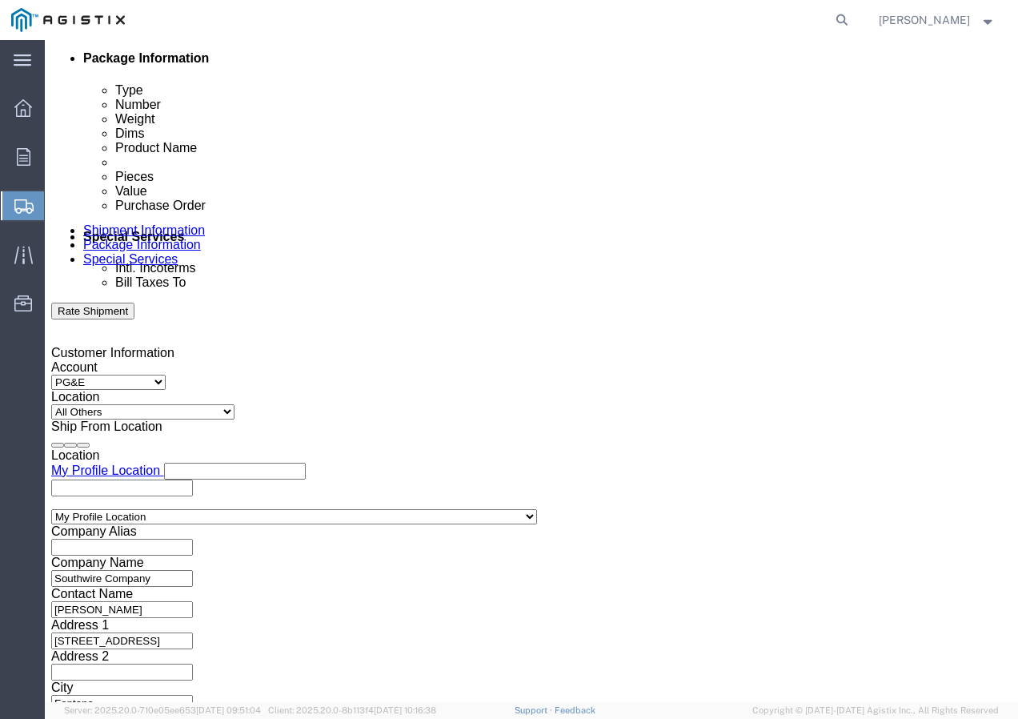
scroll to position [789, 0]
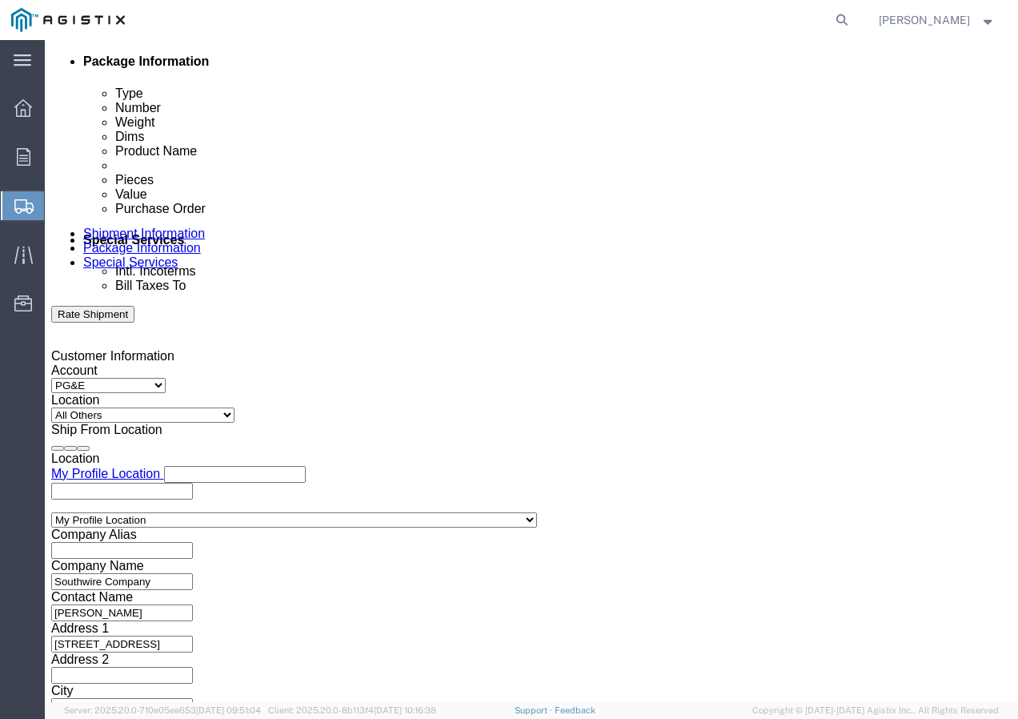
click div
click button "Apply"
click div
click button "Apply"
click input "text"
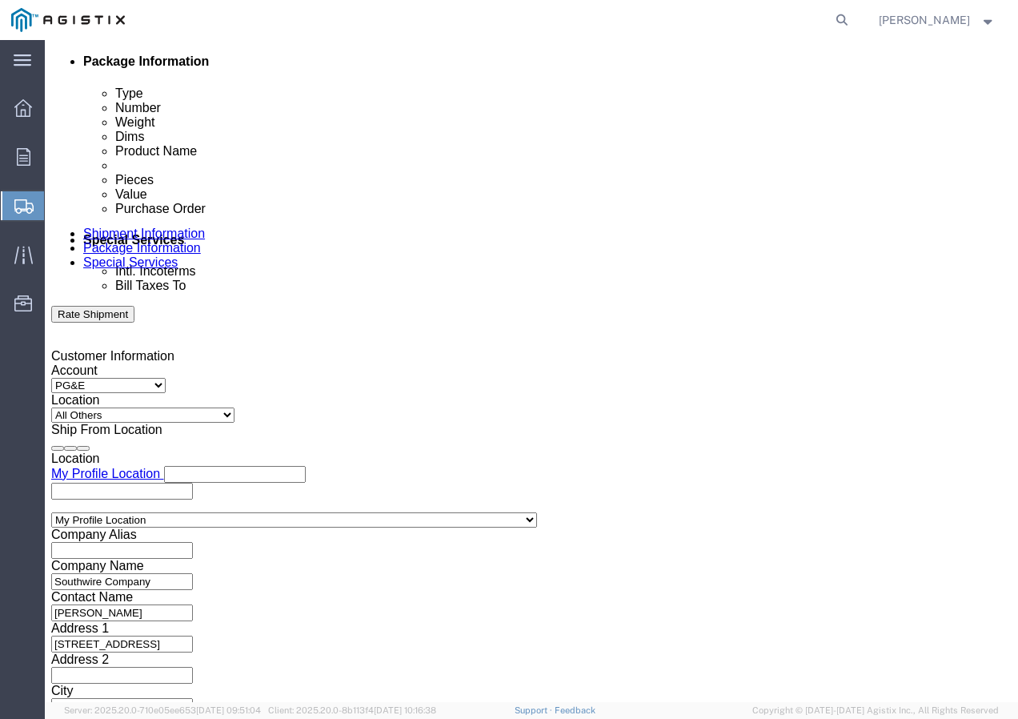
paste input "3501417537"
type input "3501417537"
click select "Select Account Type Activity ID Airline Appointment Number ASN Batch Request # …"
select select "SHIPMENTIDNUM"
click select "Select Account Type Activity ID Airline Appointment Number ASN Batch Request # …"
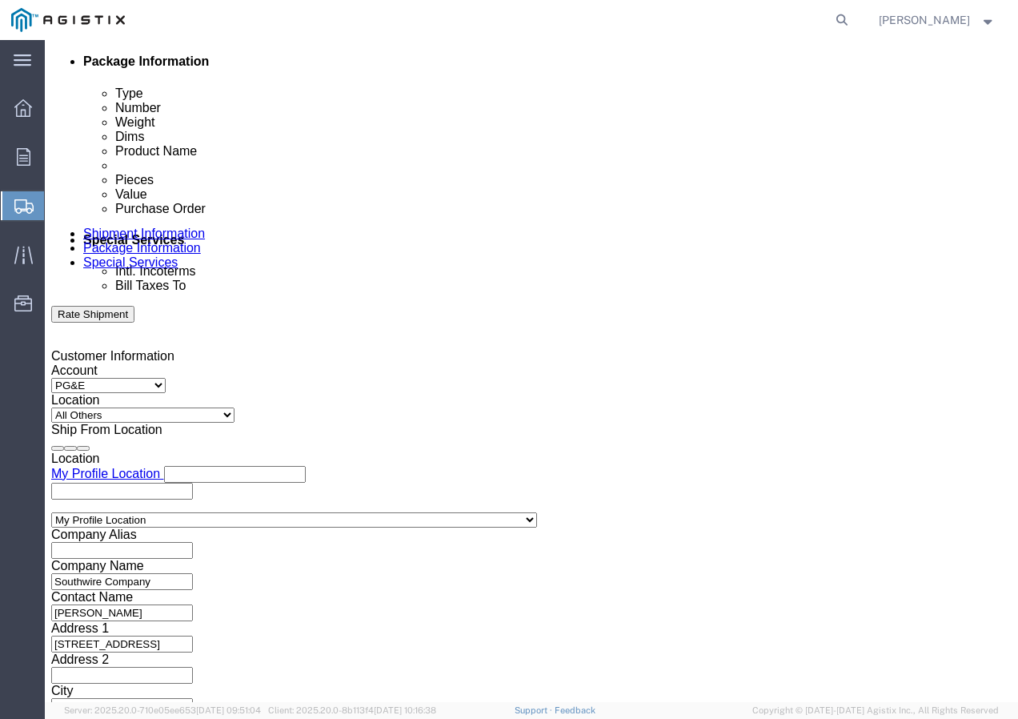
drag, startPoint x: 435, startPoint y: 474, endPoint x: 675, endPoint y: 475, distance: 240.2
click input "text"
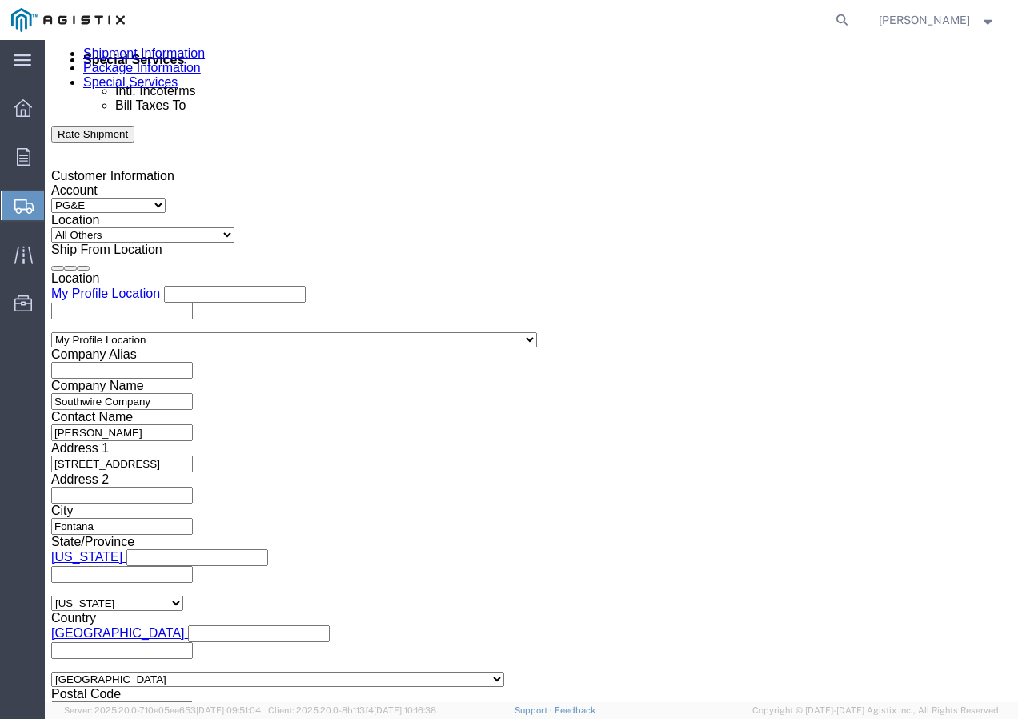
scroll to position [985, 0]
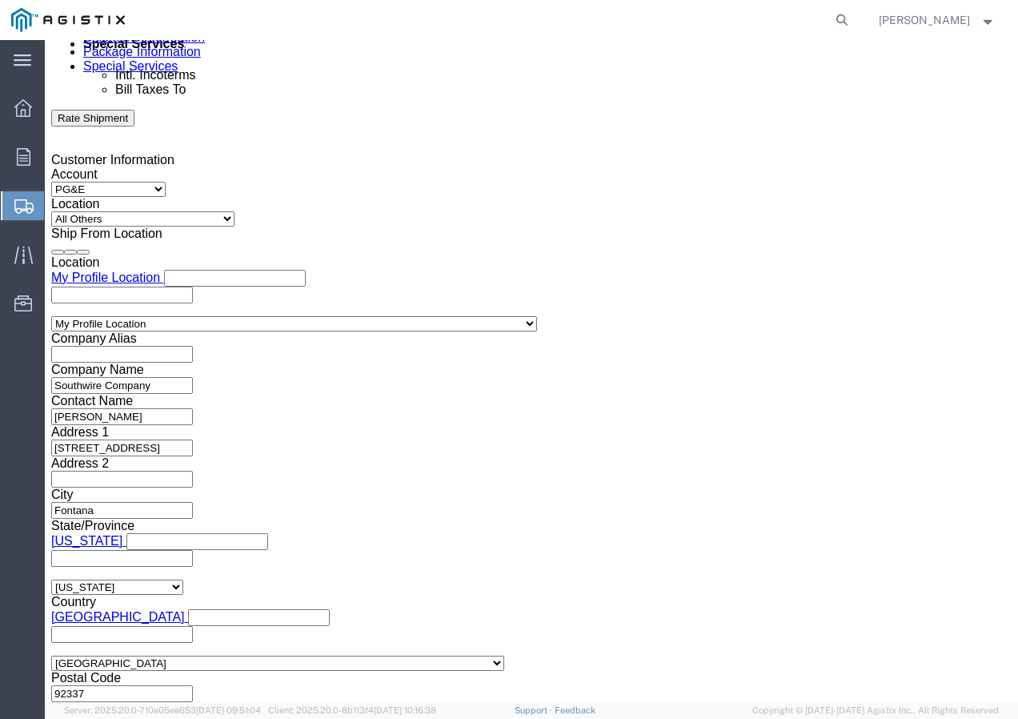
type input "7540450"
click select "Select Air Less than Truckload Multi-Leg Ocean Freight Rail Small Parcel Truckl…"
select select "LTL"
click select "Select Air Less than Truckload Multi-Leg Ocean Freight Rail Small Parcel Truckl…"
click select "Select Straight Truck"
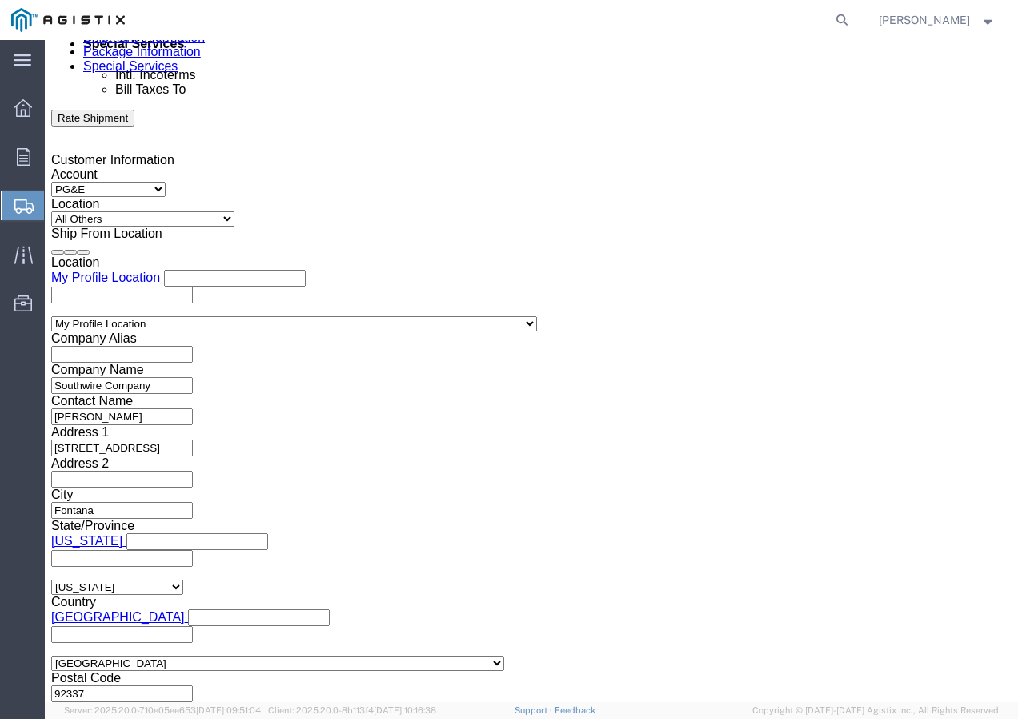
select select "STTR"
click select "Select Straight Truck"
click button "Continue"
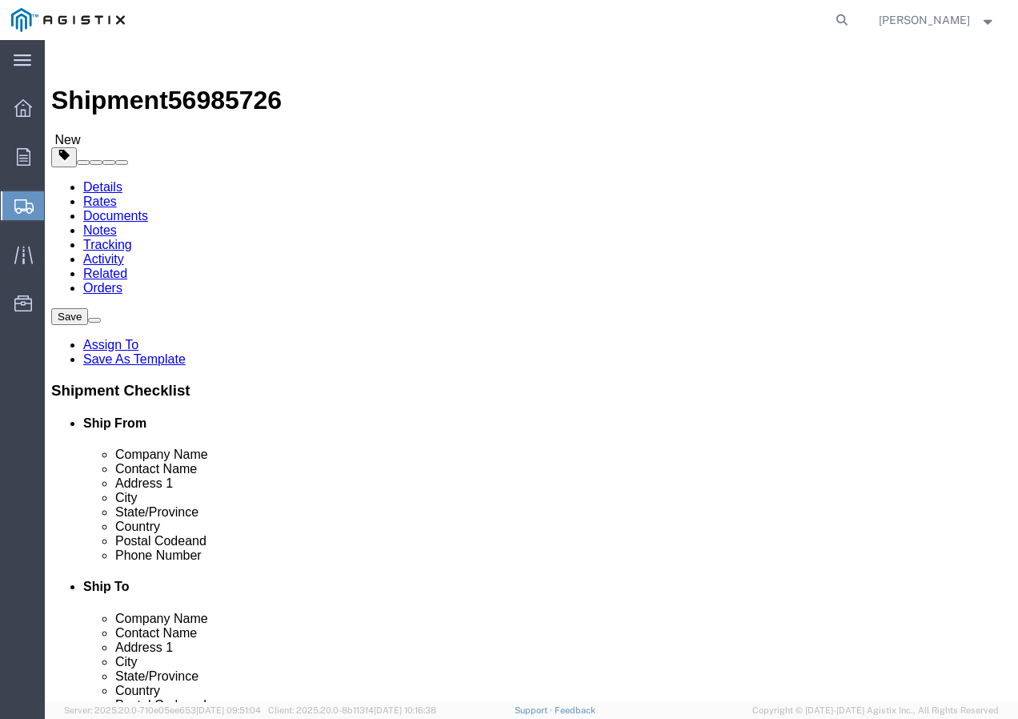
click select "Select Bulk Bundle(s) Cardboard Box(es) Carton(s) Crate(s) Drum(s) (Fiberboard)…"
select select "YRPK"
click select "Select Bulk Bundle(s) Cardboard Box(es) Carton(s) Crate(s) Drum(s) (Fiberboard)…"
click input "text"
type input "50"
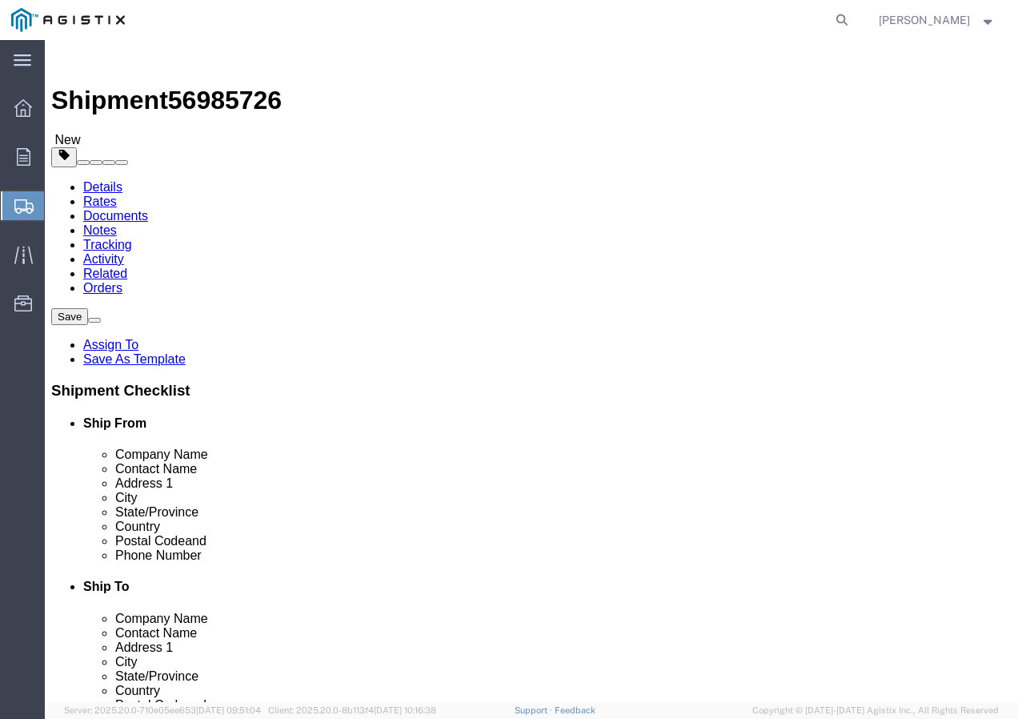
type input "50"
drag, startPoint x: 182, startPoint y: 401, endPoint x: 142, endPoint y: 410, distance: 41.0
click div "Package Type Select Bulk Bundle(s) Cardboard Box(es) Carton(s) Crate(s) Drum(s)…"
type input "100"
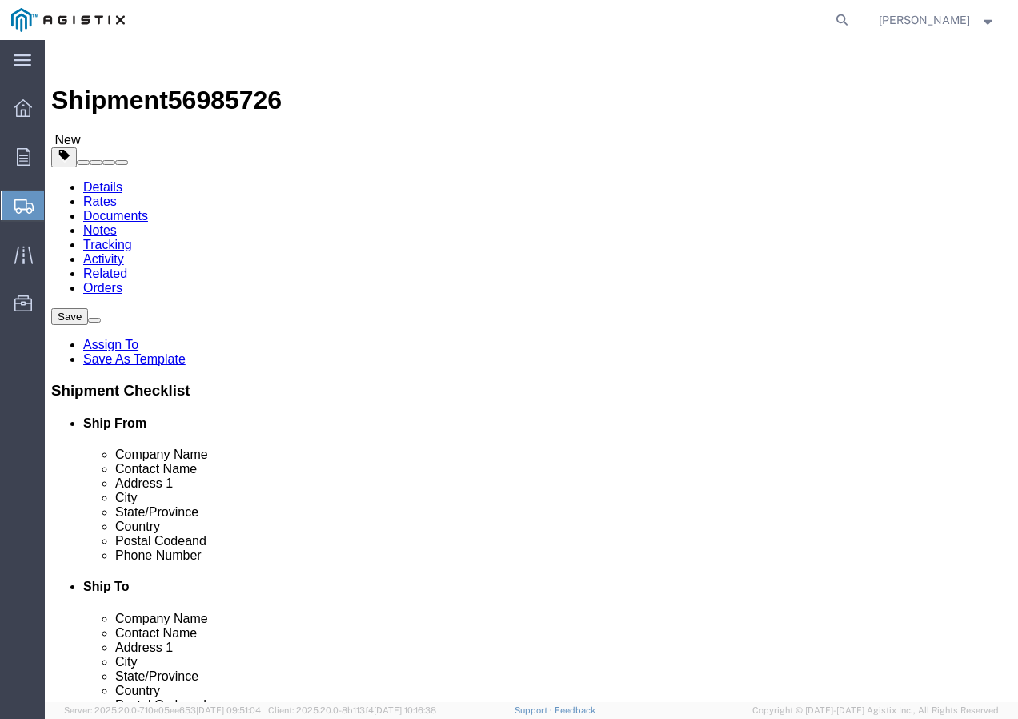
click link "Add Content"
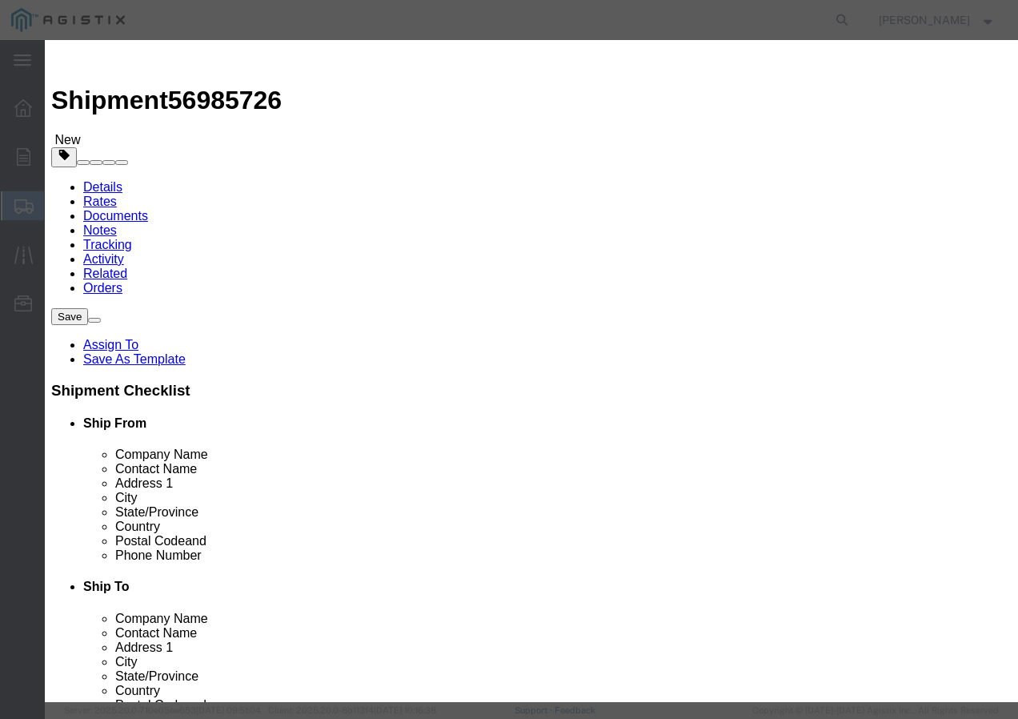
drag, startPoint x: 359, startPoint y: 113, endPoint x: 332, endPoint y: 128, distance: 30.5
click input "text"
paste input "THHN 12 Str Cu Yw 500SpC"
type input "THHN 12 Str Cu Yw 500SpC"
click input "0"
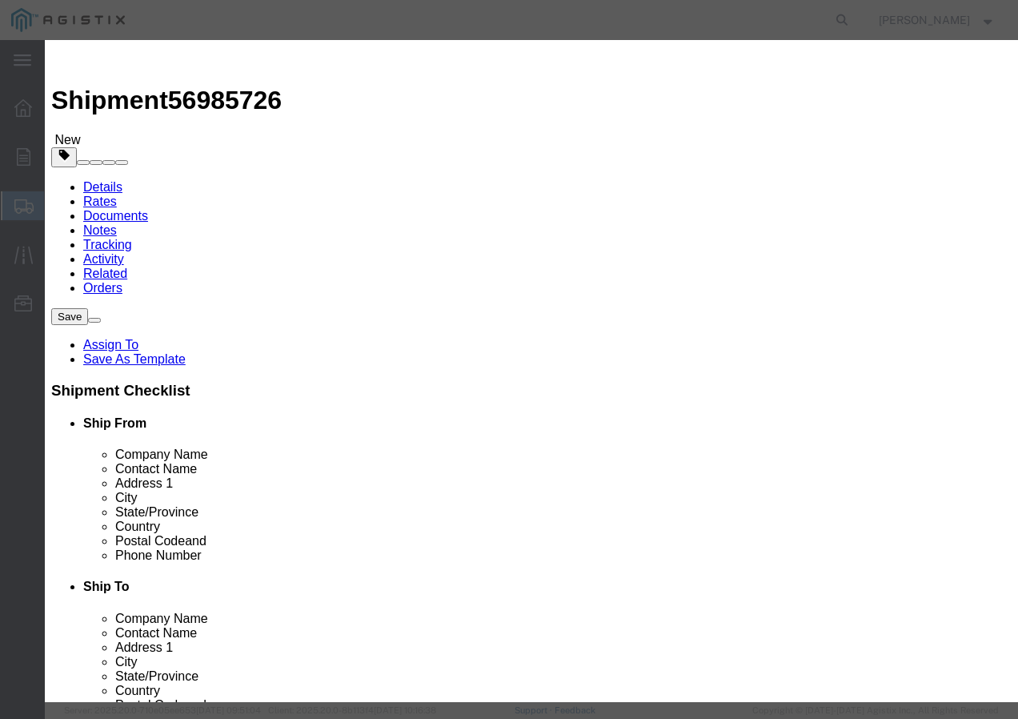
type input "4"
click input "text"
type input "1"
click select "Select 50 55 60 65 70 85 92.5 100 125 175 250 300 400"
select select "100"
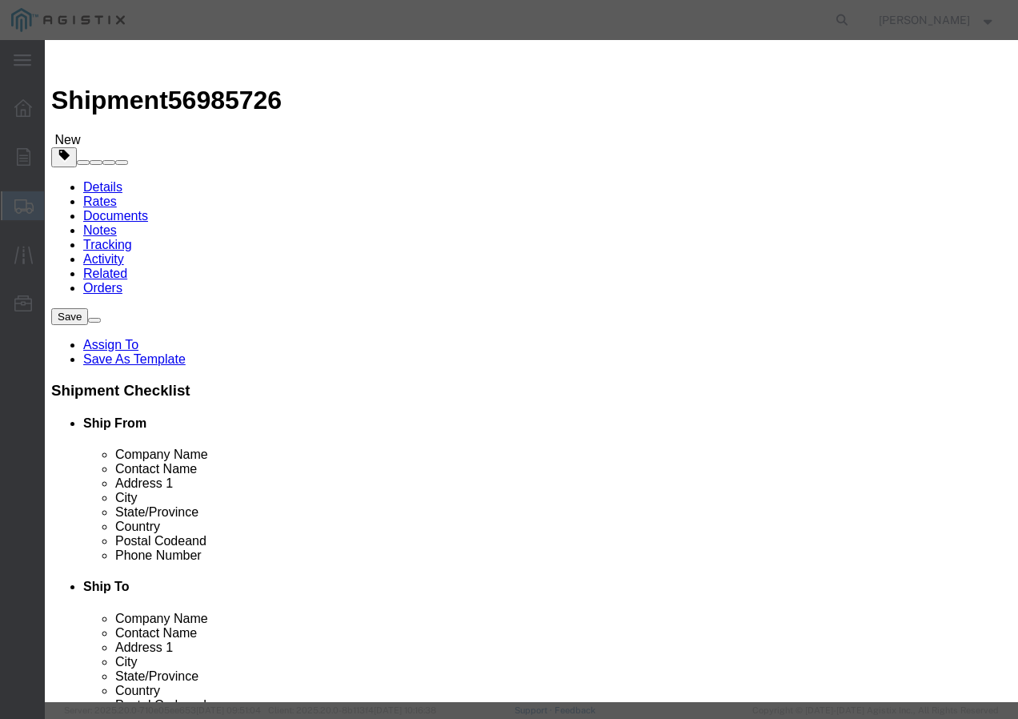
click select "Select 50 55 60 65 70 85 92.5 100 125 175 250 300 400"
click button "Save & Add Another"
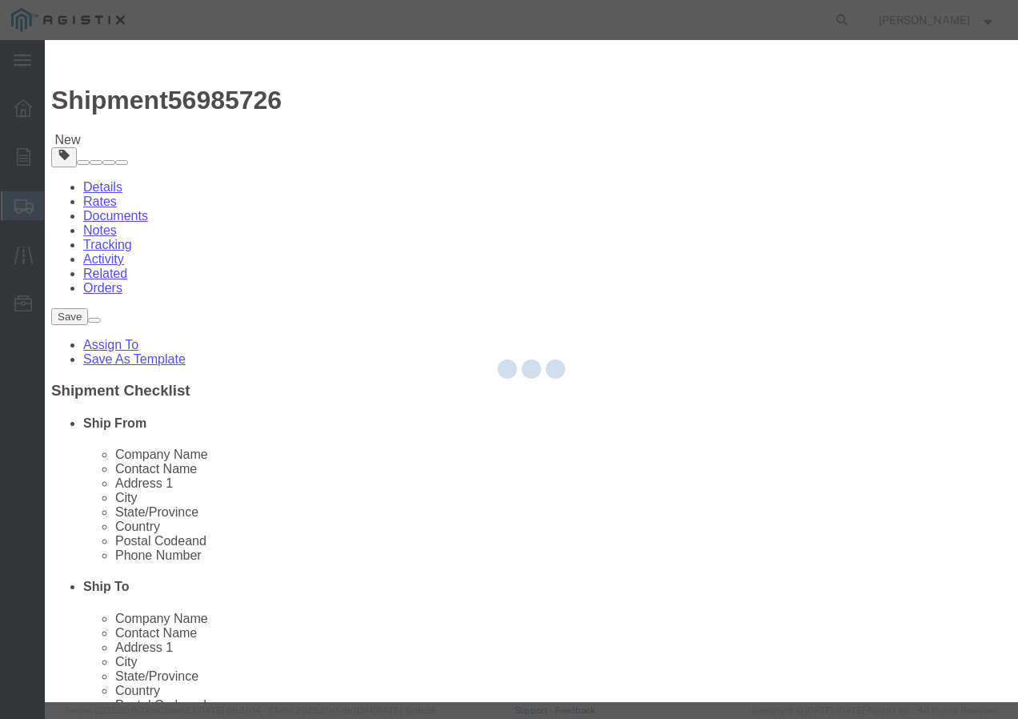
select select "EA"
select select
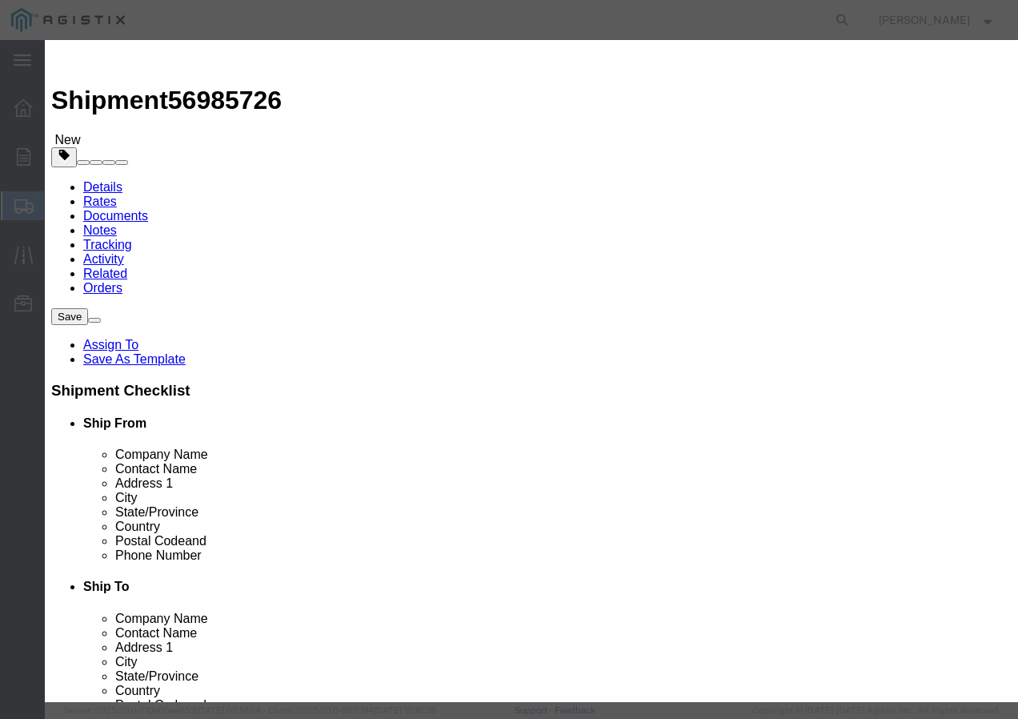
select select "USD"
click input "text"
paste input "THHN 12 Str Cu Oe 500SpC"
type input "THHN 12 Str Cu Oe 500SpC"
click input "text"
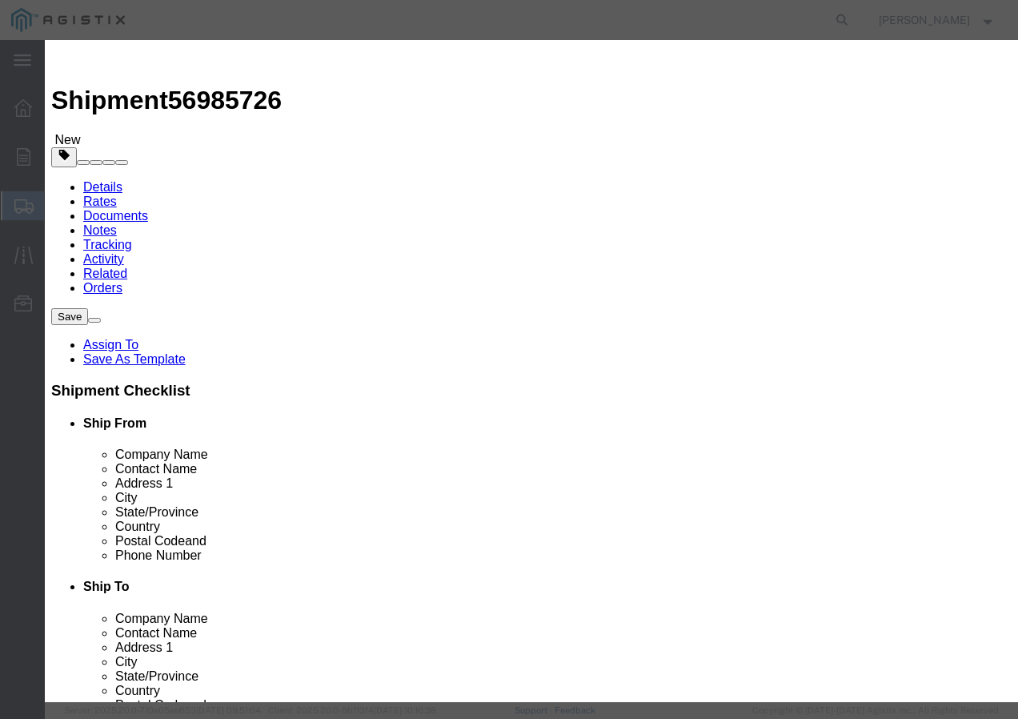
type input "4"
click input "text"
type input "1"
click select "Select 50 55 60 65 70 85 92.5 100 125 175 250 300 400"
select select "100"
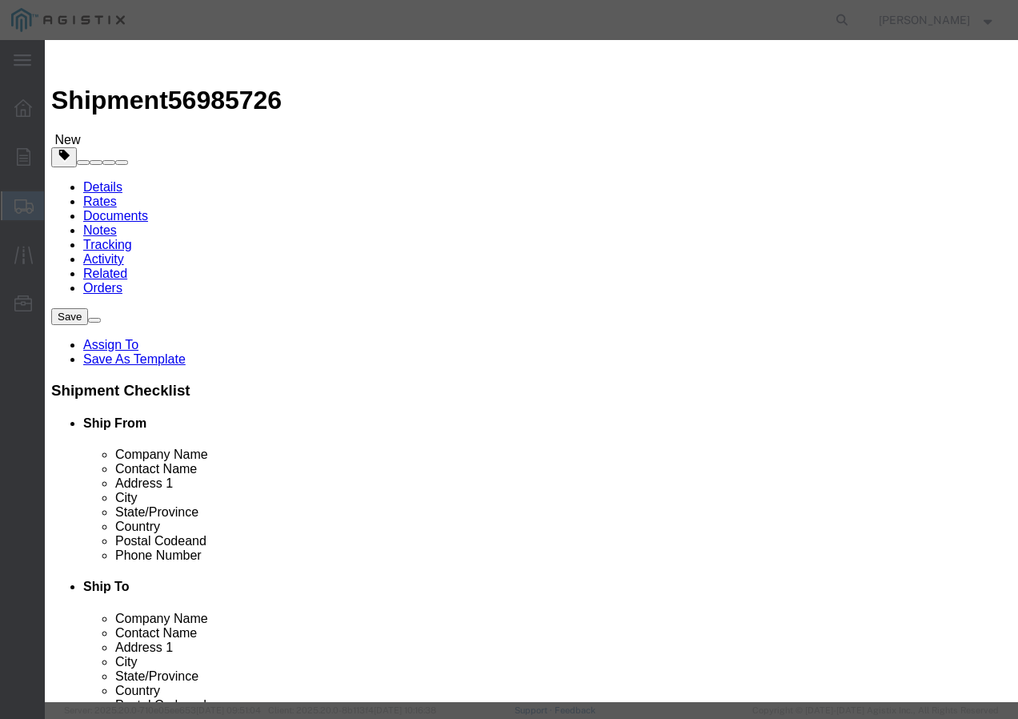
click select "Select 50 55 60 65 70 85 92.5 100 125 175 250 300 400"
click button "Save & Close"
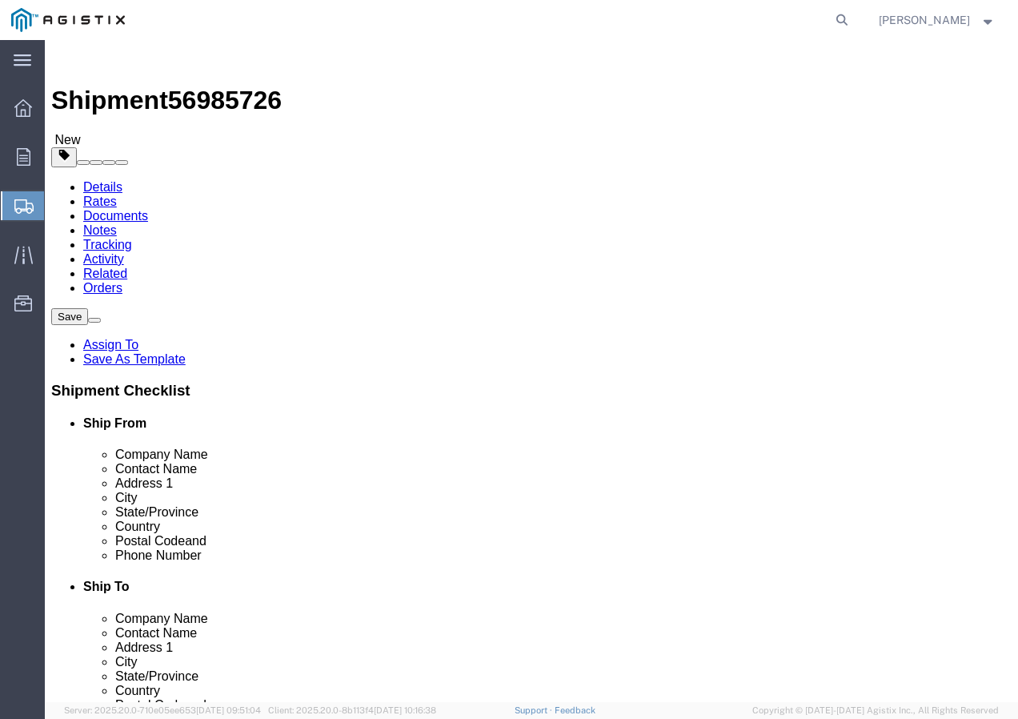
click input "1"
type input "8"
click button "Rate Shipment"
